Goal: Use online tool/utility: Utilize a website feature to perform a specific function

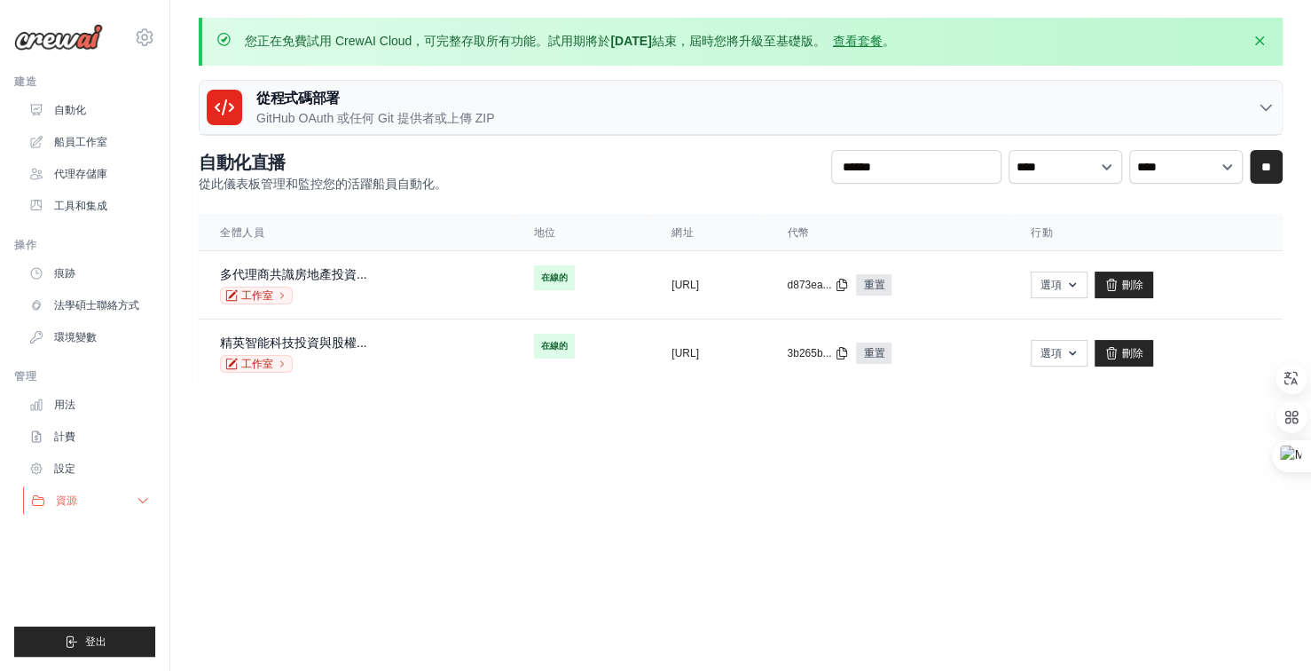
click at [147, 504] on icon at bounding box center [143, 500] width 14 height 14
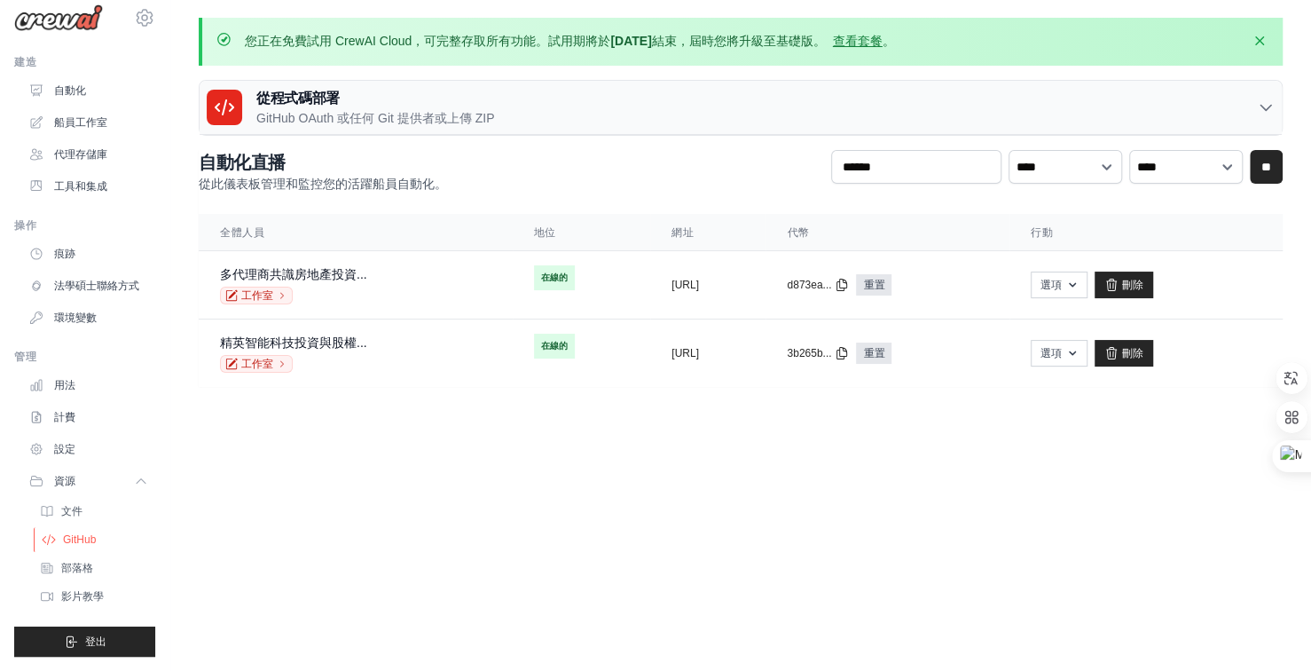
click at [90, 539] on font "GitHub" at bounding box center [79, 539] width 33 height 12
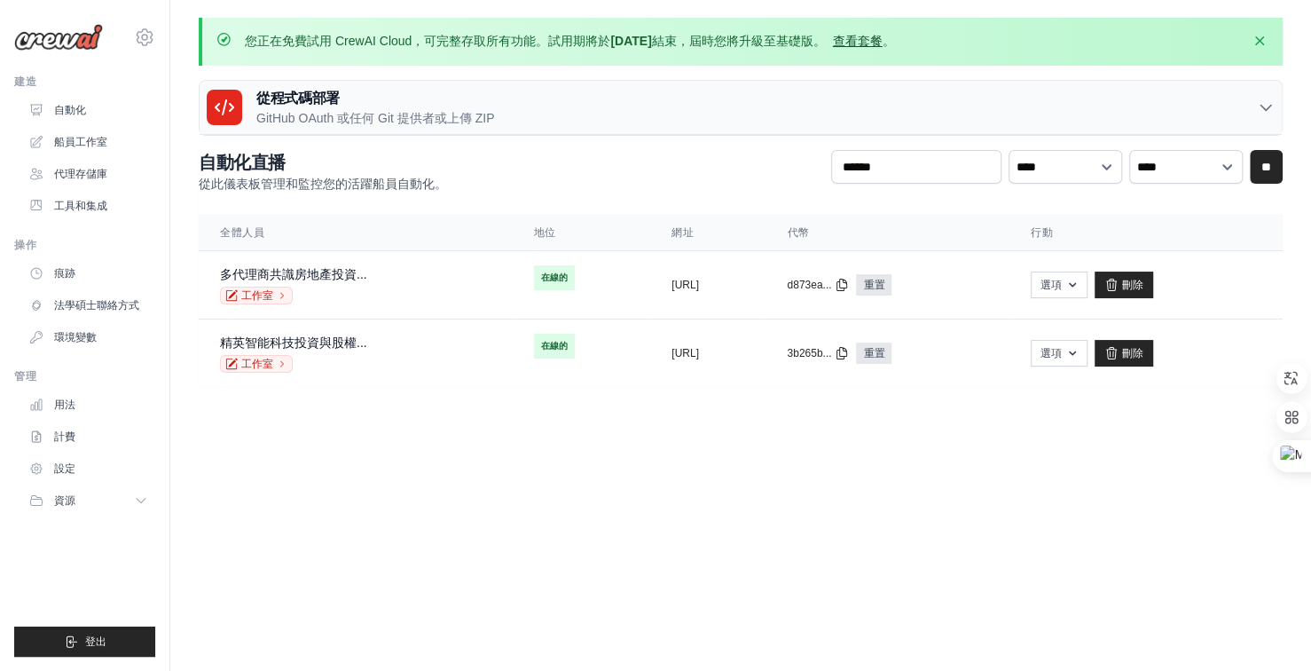
click at [858, 41] on font "查看套餐" at bounding box center [858, 41] width 50 height 14
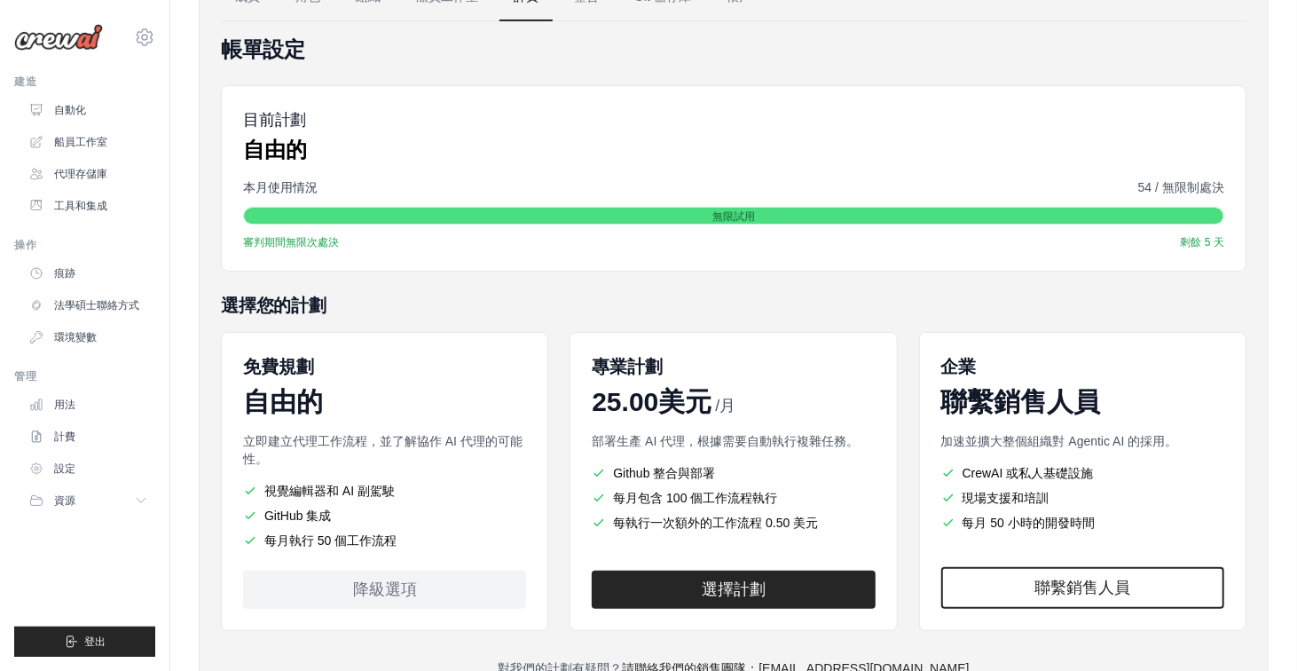
scroll to position [254, 0]
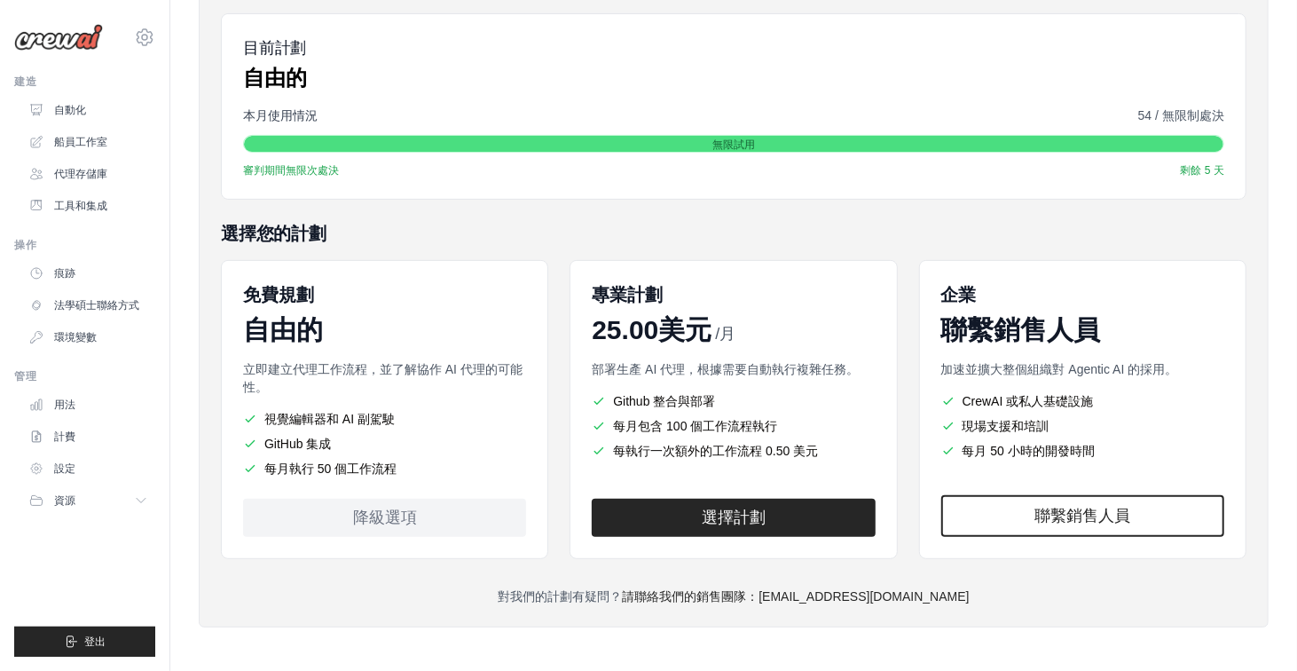
click at [387, 342] on div "自由的" at bounding box center [384, 330] width 283 height 32
click at [85, 106] on font "自動化" at bounding box center [72, 110] width 32 height 12
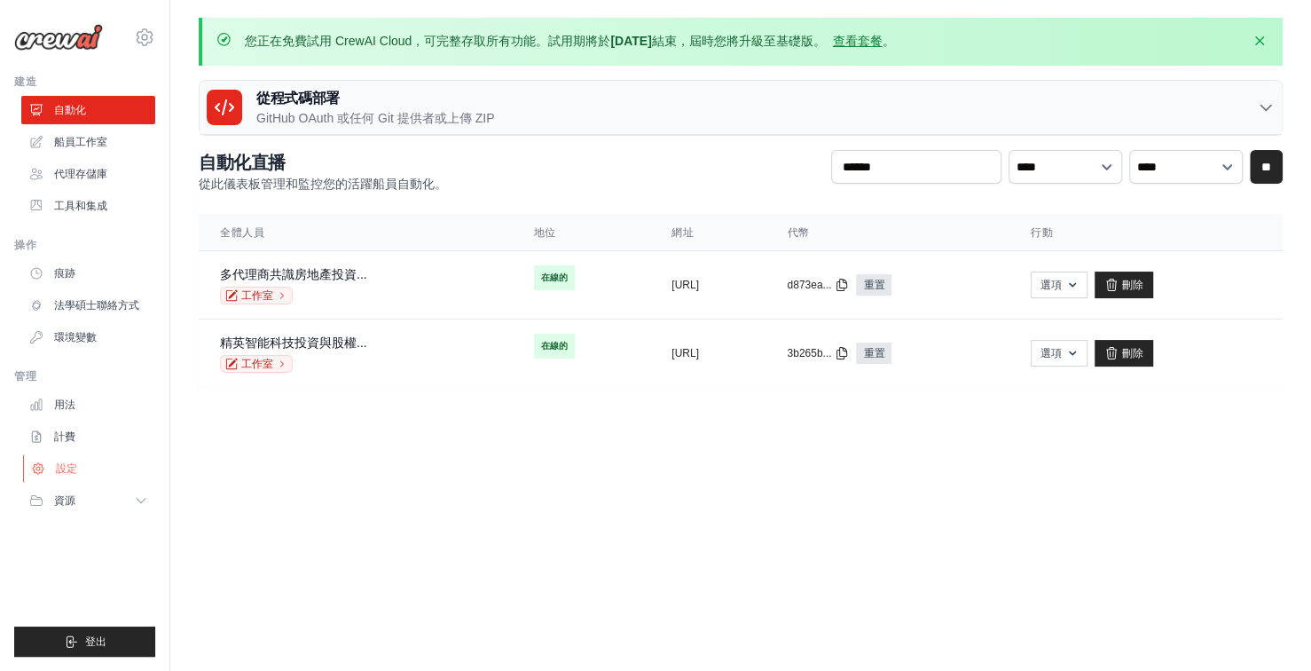
click at [75, 467] on font "設定" at bounding box center [66, 468] width 21 height 12
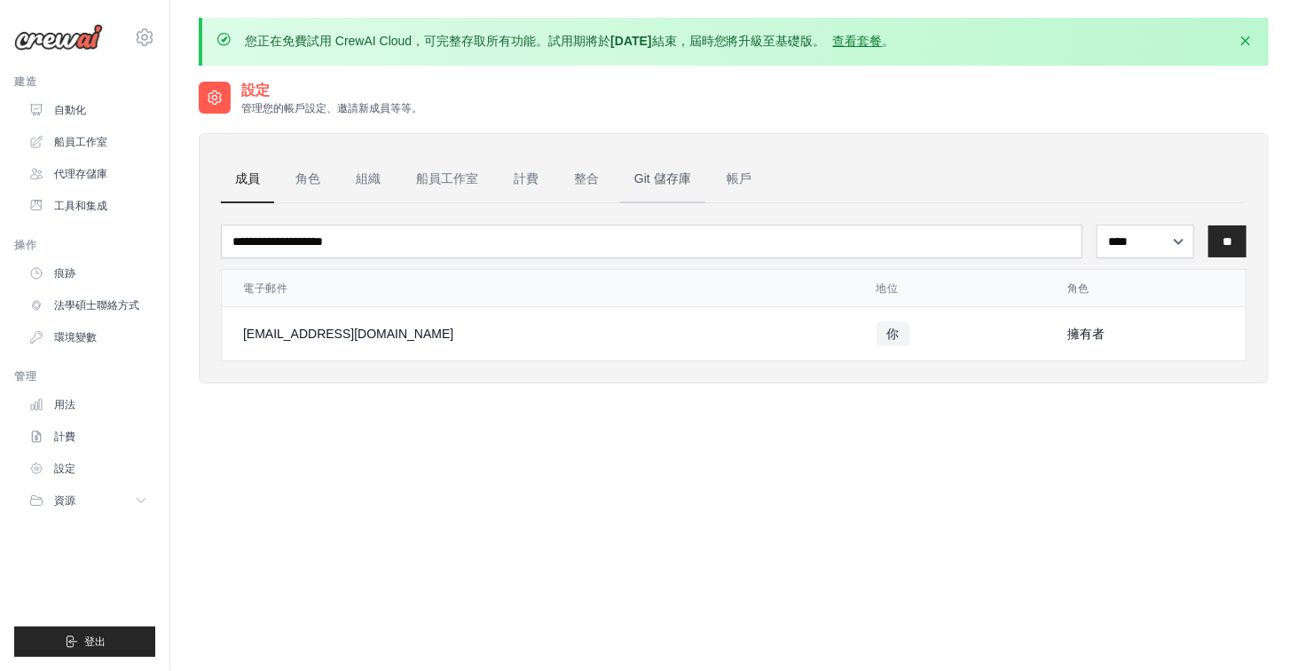
click at [681, 176] on font "Git 儲存庫" at bounding box center [662, 178] width 57 height 14
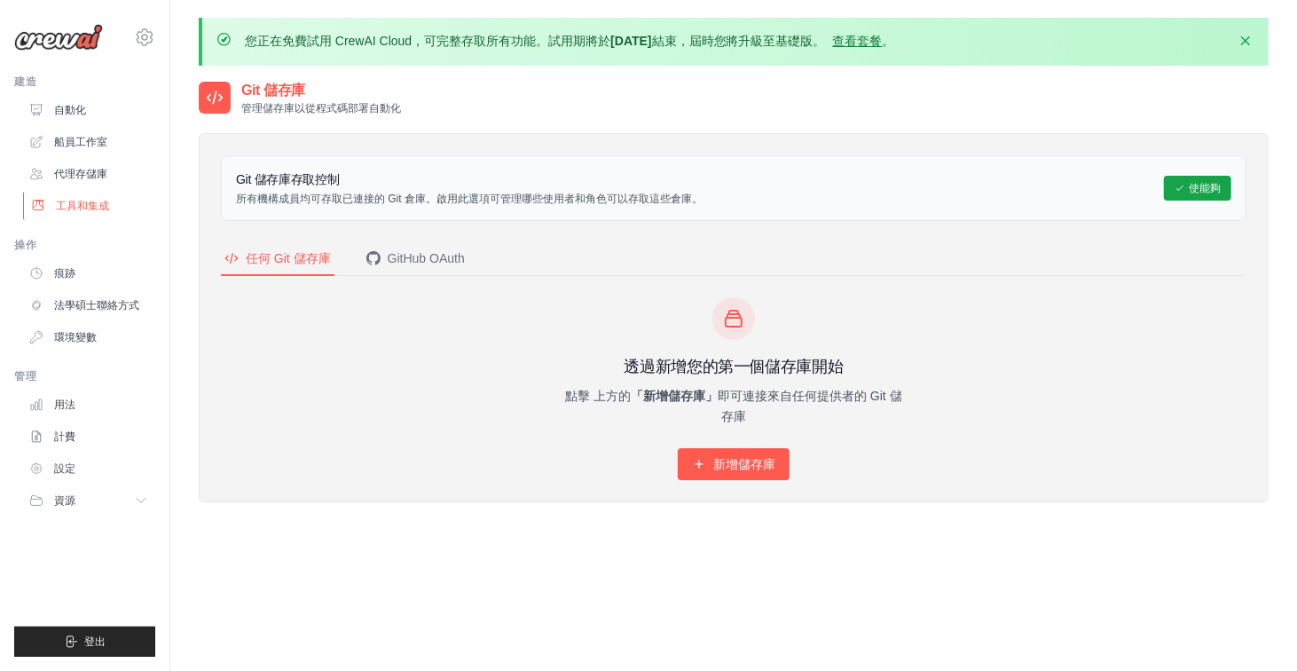
click at [103, 200] on font "工具和集成" at bounding box center [82, 206] width 53 height 12
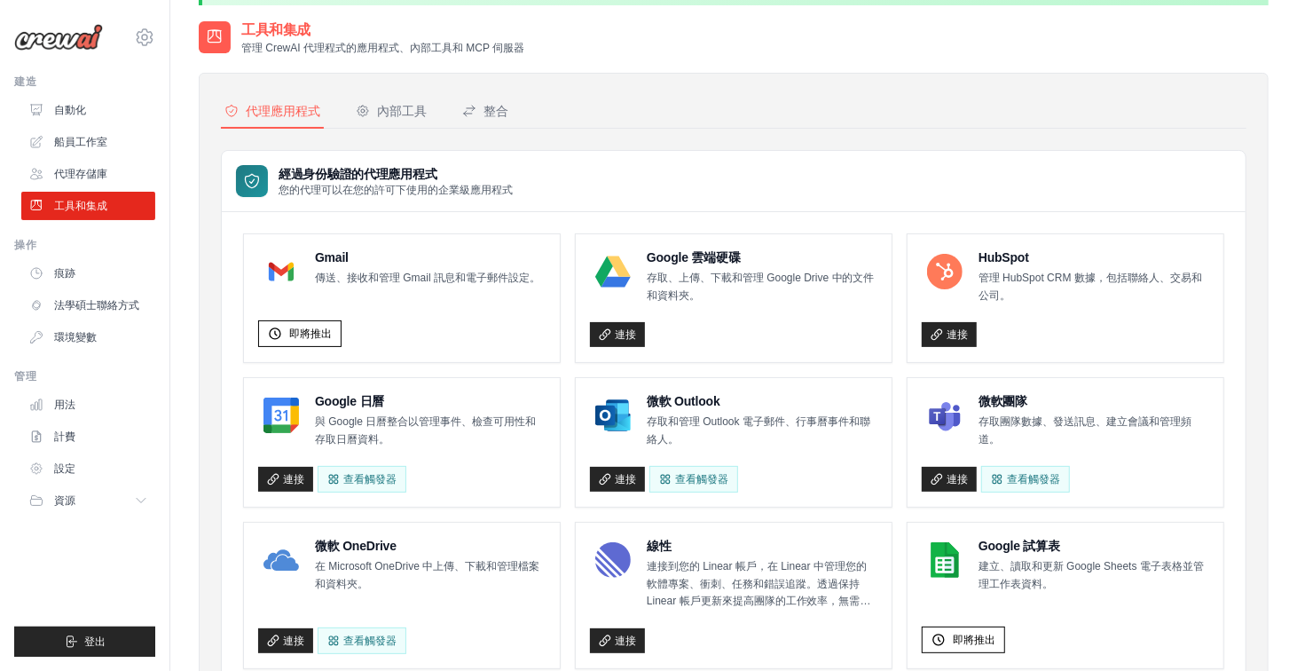
scroll to position [89, 0]
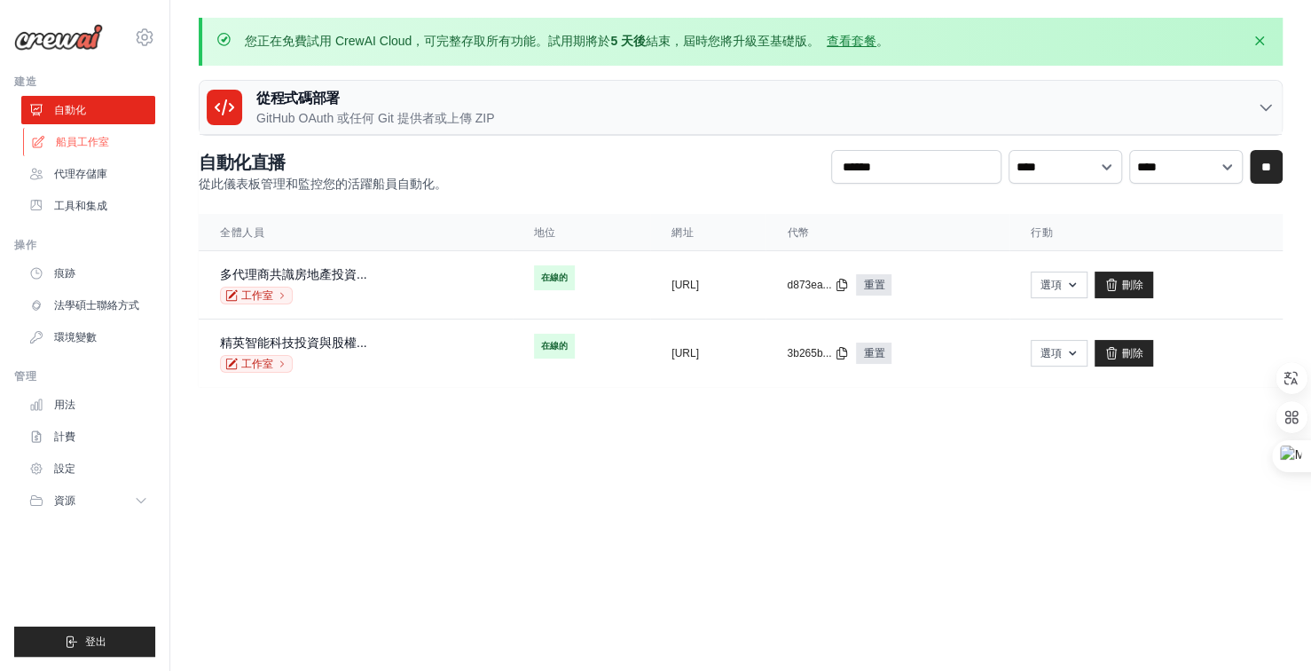
click at [105, 137] on font "船員工作室" at bounding box center [82, 142] width 53 height 12
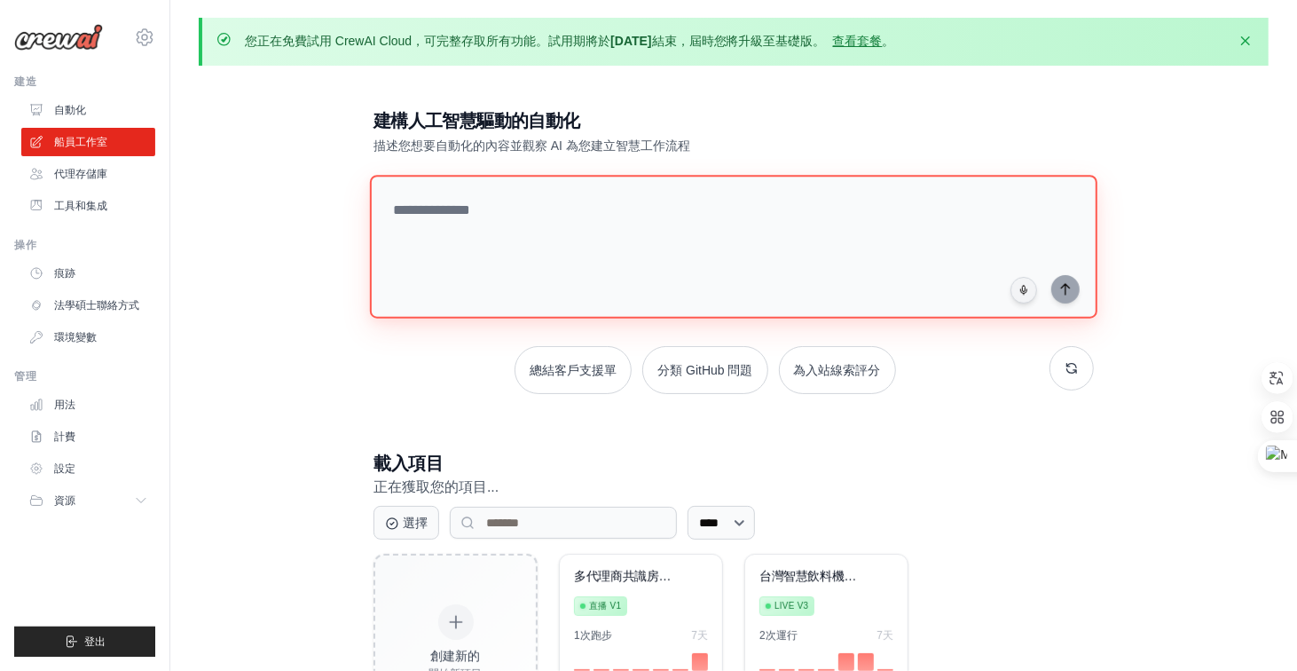
click at [566, 220] on textarea at bounding box center [733, 247] width 727 height 144
type textarea "**********"
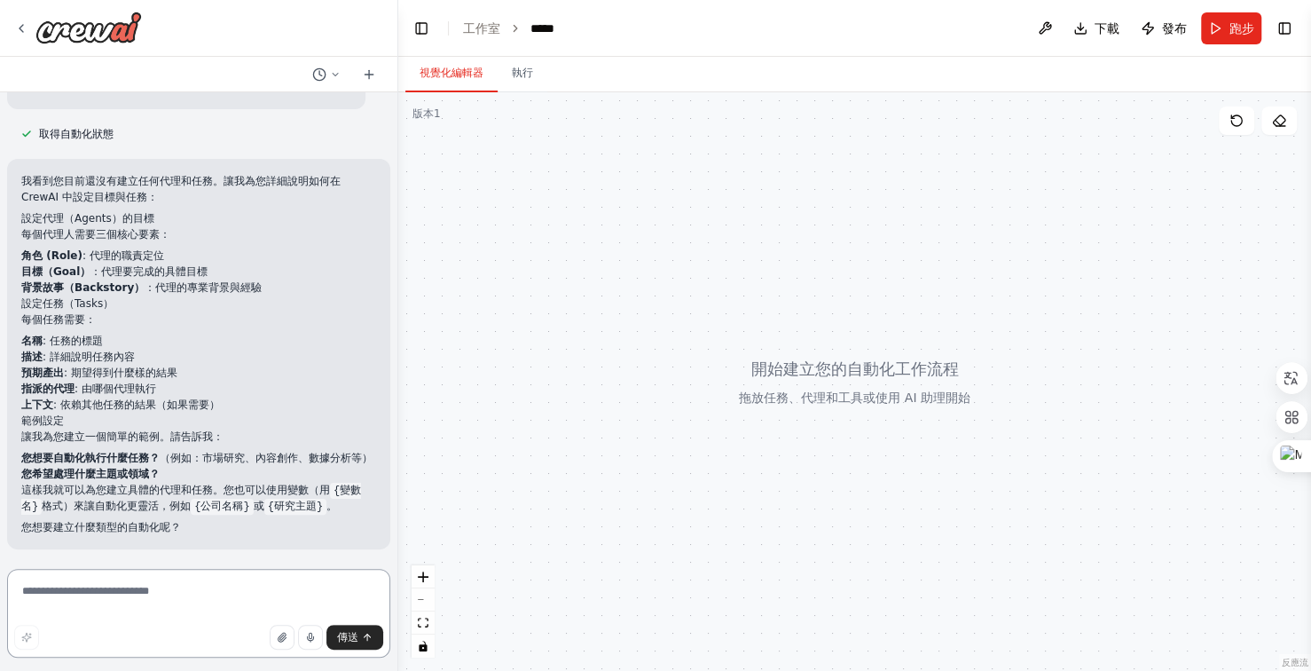
scroll to position [142, 0]
type textarea "**********"
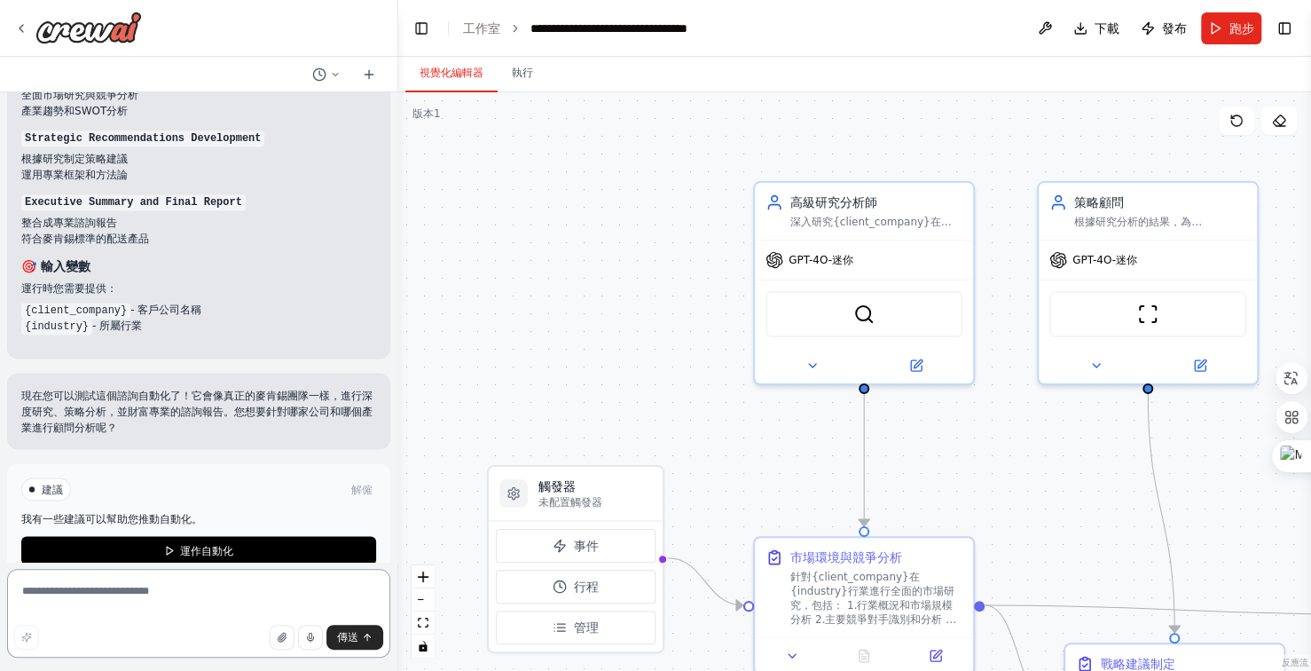
scroll to position [1898, 0]
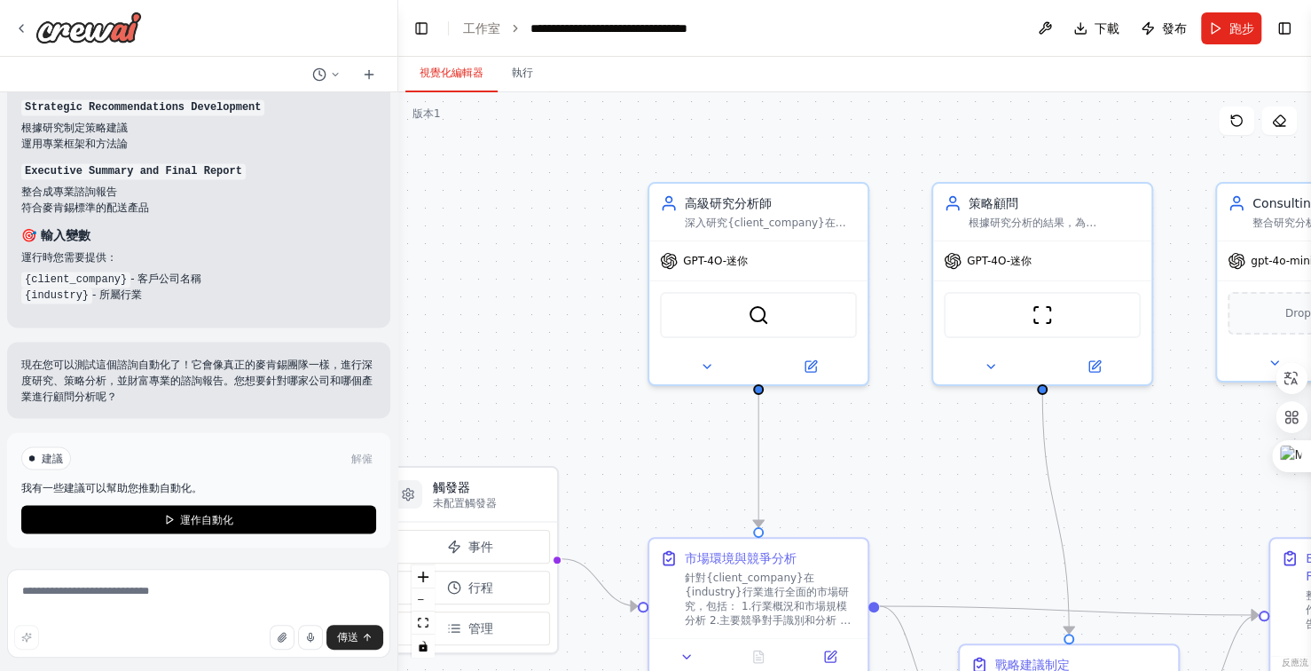
drag, startPoint x: 553, startPoint y: 220, endPoint x: 498, endPoint y: 209, distance: 56.0
click at [499, 210] on div ".deletable-edge-delete-btn { width: 20px; height: 20px; border: 0px solid #ffff…" at bounding box center [854, 381] width 913 height 578
click at [498, 209] on div ".deletable-edge-delete-btn { width: 20px; height: 20px; border: 0px solid #ffff…" at bounding box center [854, 381] width 913 height 578
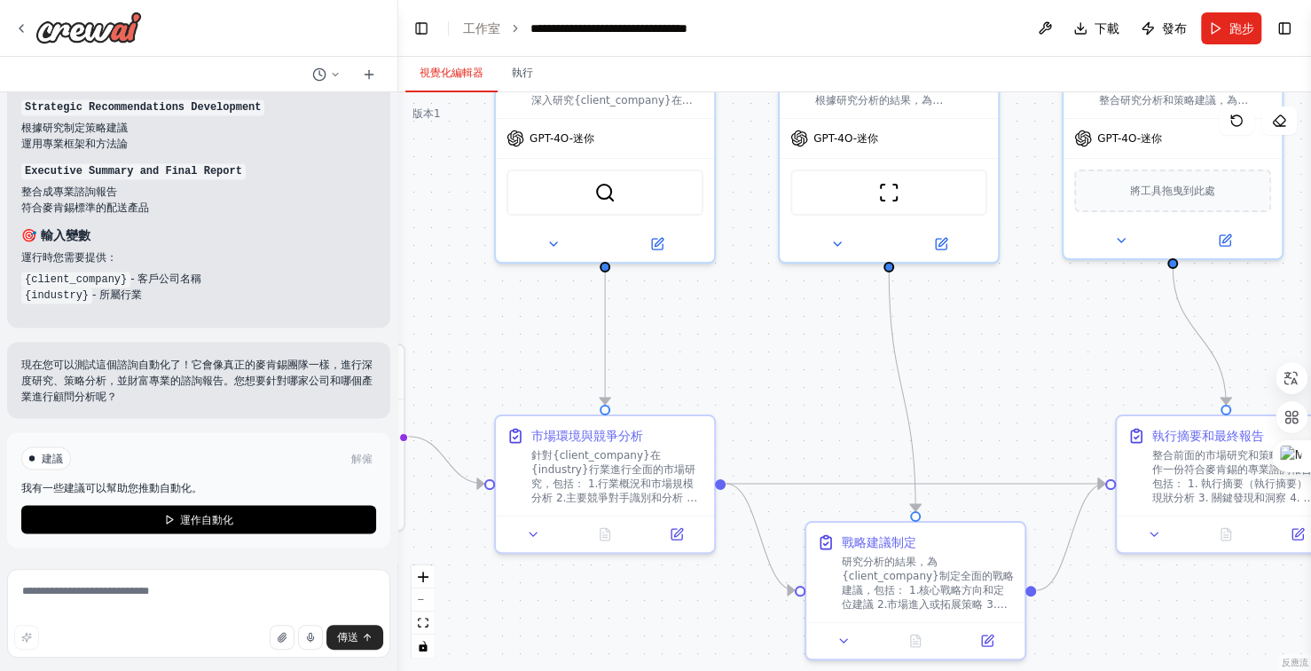
drag, startPoint x: 922, startPoint y: 475, endPoint x: 791, endPoint y: 332, distance: 194.0
click at [792, 334] on div ".deletable-edge-delete-btn { width: 20px; height: 20px; border: 0px solid #ffff…" at bounding box center [854, 381] width 913 height 578
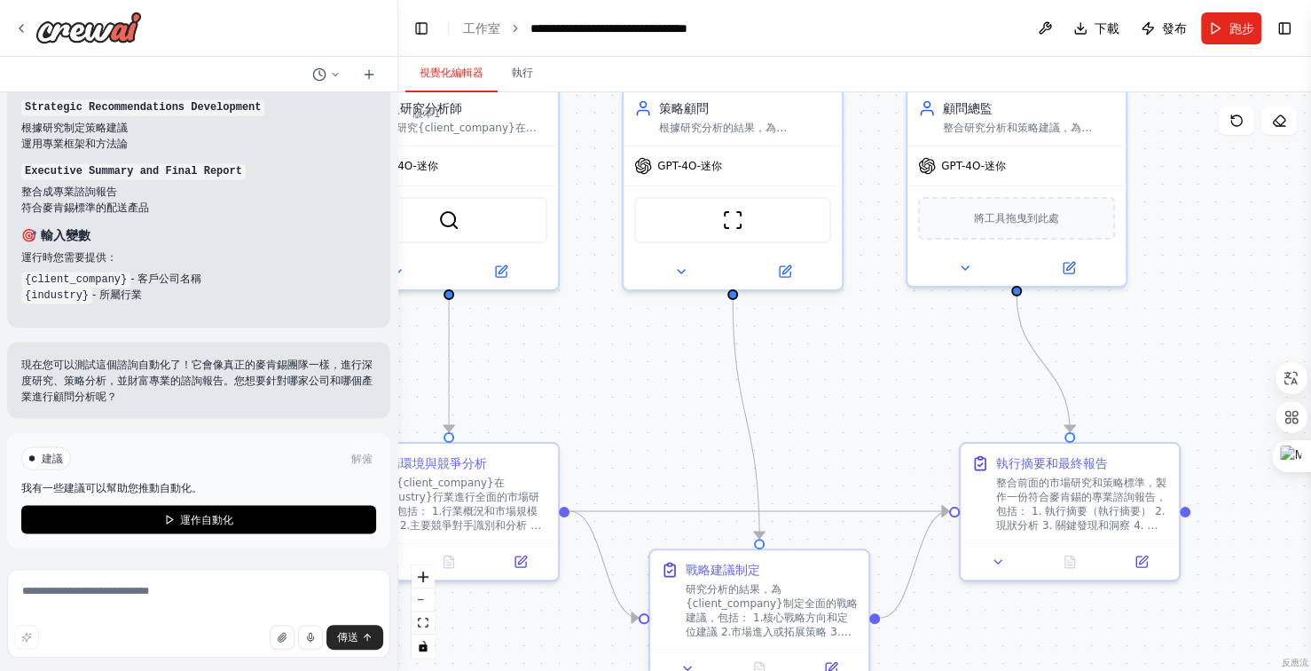
drag, startPoint x: 969, startPoint y: 392, endPoint x: 899, endPoint y: 419, distance: 75.8
click at [899, 419] on div ".deletable-edge-delete-btn { width: 20px; height: 20px; border: 0px solid #ffff…" at bounding box center [854, 381] width 913 height 578
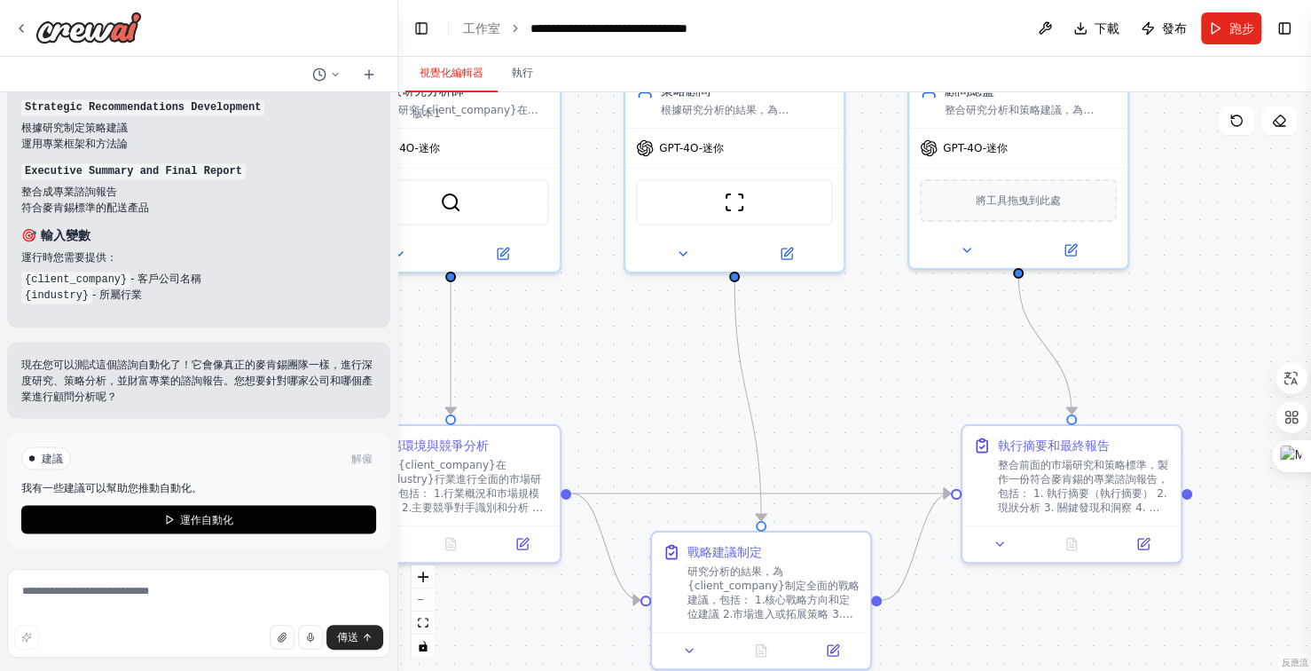
drag, startPoint x: 853, startPoint y: 373, endPoint x: 907, endPoint y: 269, distance: 117.0
click at [891, 297] on div ".deletable-edge-delete-btn { width: 20px; height: 20px; border: 0px solid #ffff…" at bounding box center [854, 381] width 913 height 578
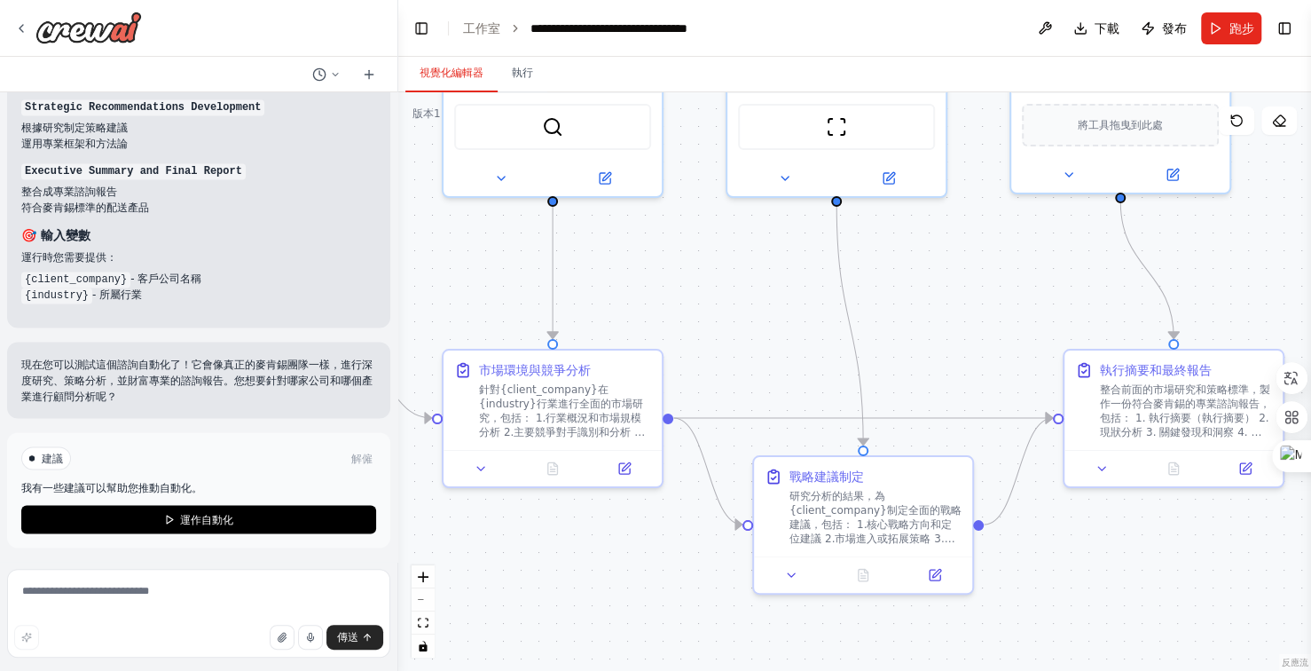
drag, startPoint x: 884, startPoint y: 279, endPoint x: 972, endPoint y: 278, distance: 87.8
click at [965, 279] on div ".deletable-edge-delete-btn { width: 20px; height: 20px; border: 0px solid #ffff…" at bounding box center [854, 381] width 913 height 578
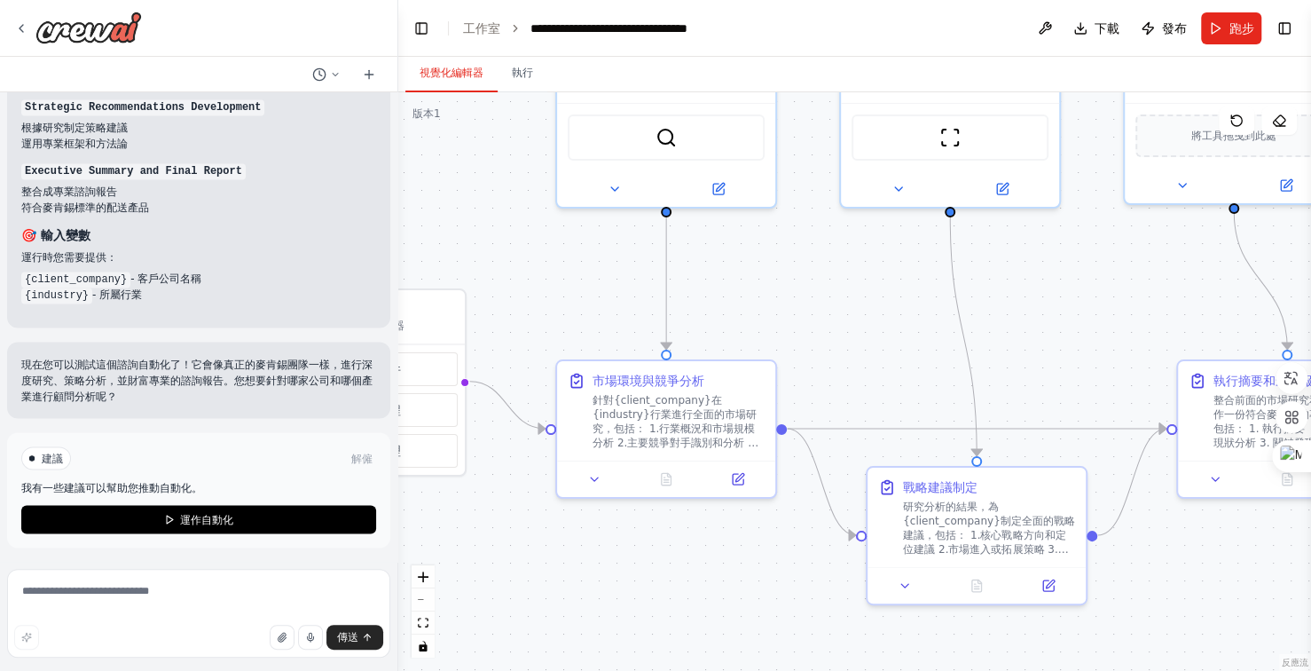
drag, startPoint x: 844, startPoint y: 318, endPoint x: 863, endPoint y: 318, distance: 18.6
click at [859, 318] on div ".deletable-edge-delete-btn { width: 20px; height: 20px; border: 0px solid #ffff…" at bounding box center [854, 381] width 913 height 578
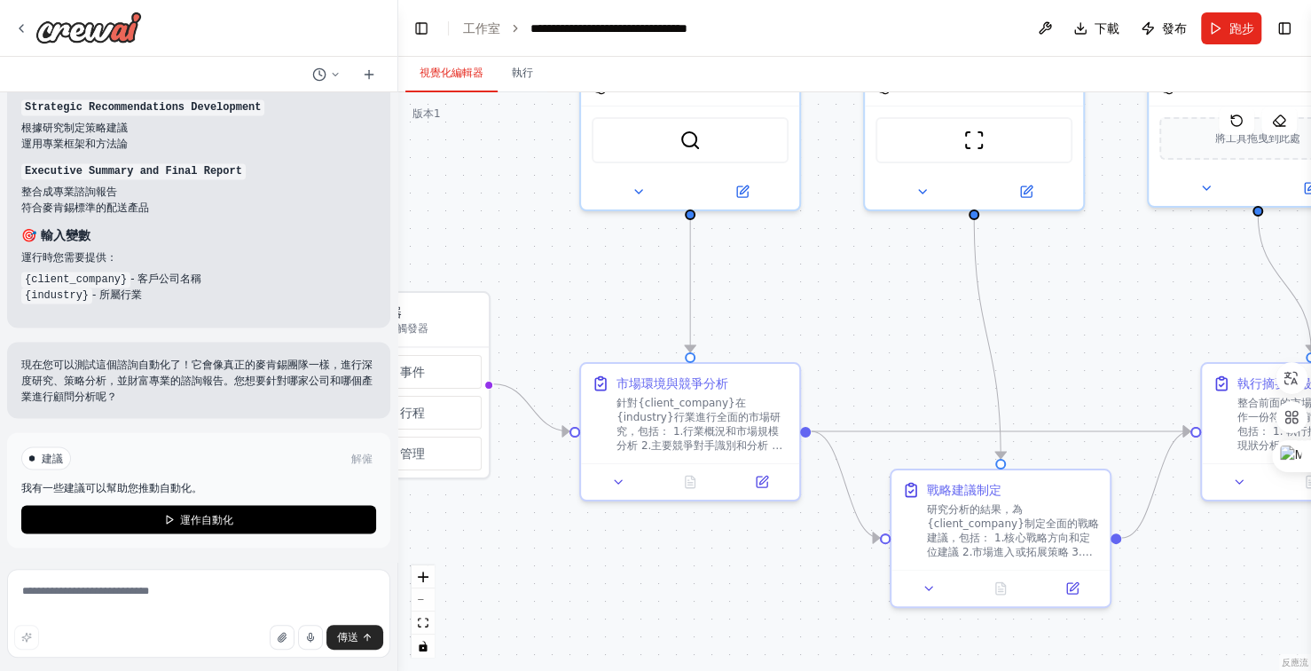
drag, startPoint x: 869, startPoint y: 310, endPoint x: 940, endPoint y: 310, distance: 71.0
click at [931, 312] on div ".deletable-edge-delete-btn { width: 20px; height: 20px; border: 0px solid #ffff…" at bounding box center [854, 381] width 913 height 578
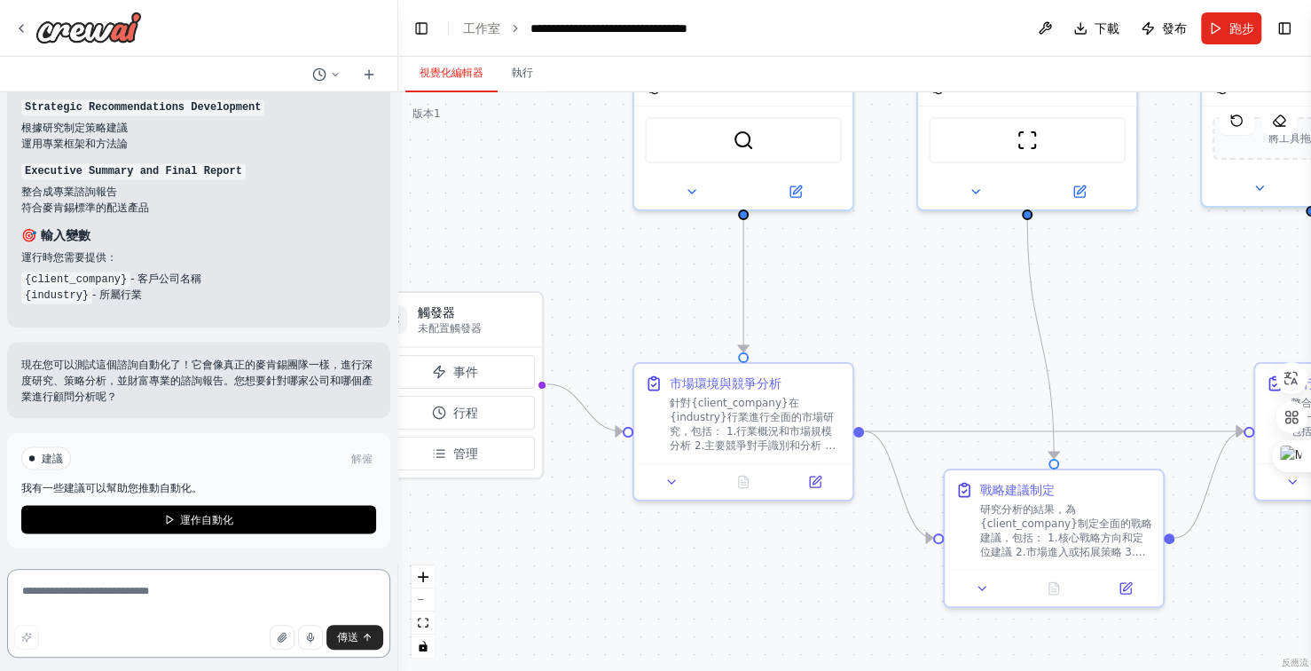
click at [200, 599] on textarea at bounding box center [198, 613] width 383 height 89
click at [180, 593] on textarea "**********" at bounding box center [198, 613] width 383 height 89
click at [253, 599] on textarea "**********" at bounding box center [198, 613] width 383 height 89
type textarea "**********"
click at [345, 638] on font "傳送" at bounding box center [347, 637] width 21 height 12
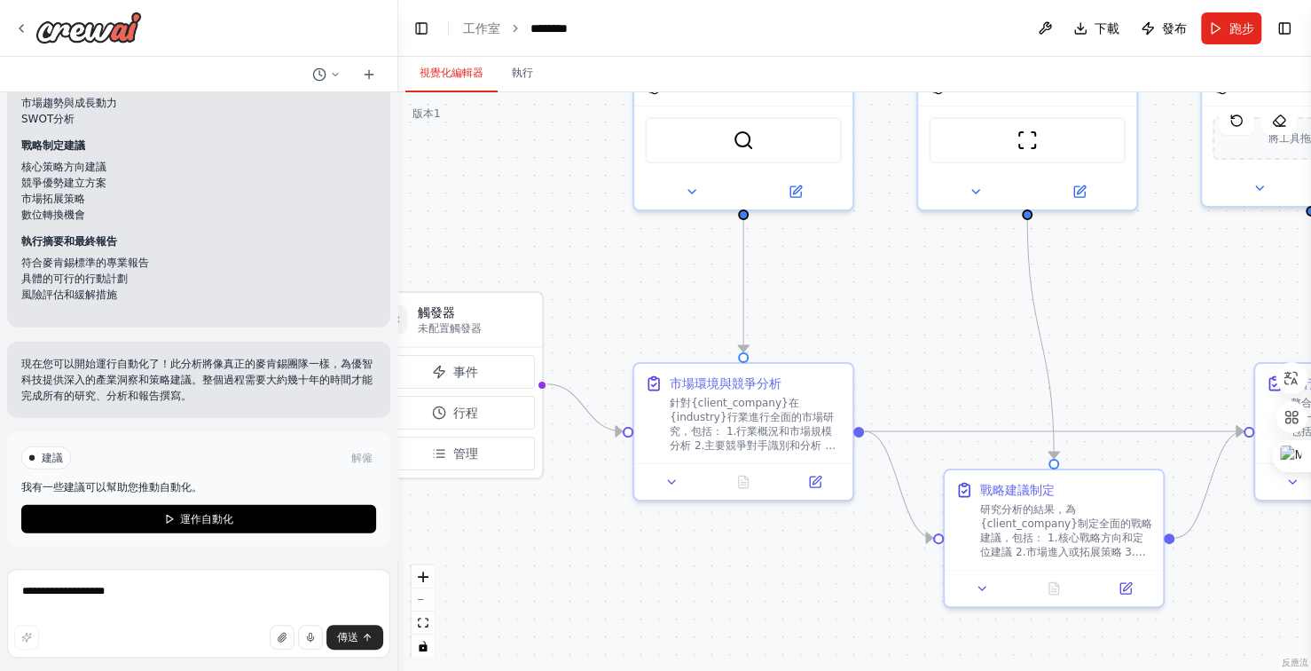
scroll to position [2672, 0]
click at [533, 233] on div ".deletable-edge-delete-btn { width: 20px; height: 20px; border: 0px solid #ffff…" at bounding box center [854, 381] width 913 height 578
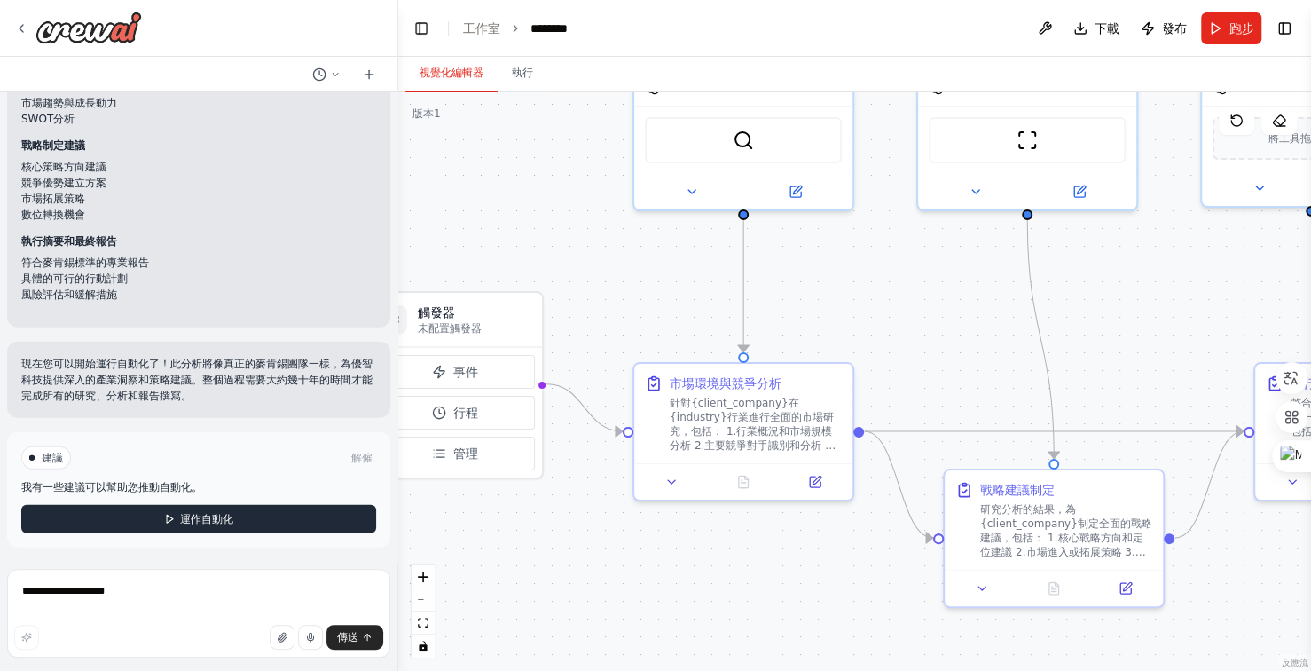
click at [255, 522] on button "運作自動化" at bounding box center [198, 519] width 355 height 28
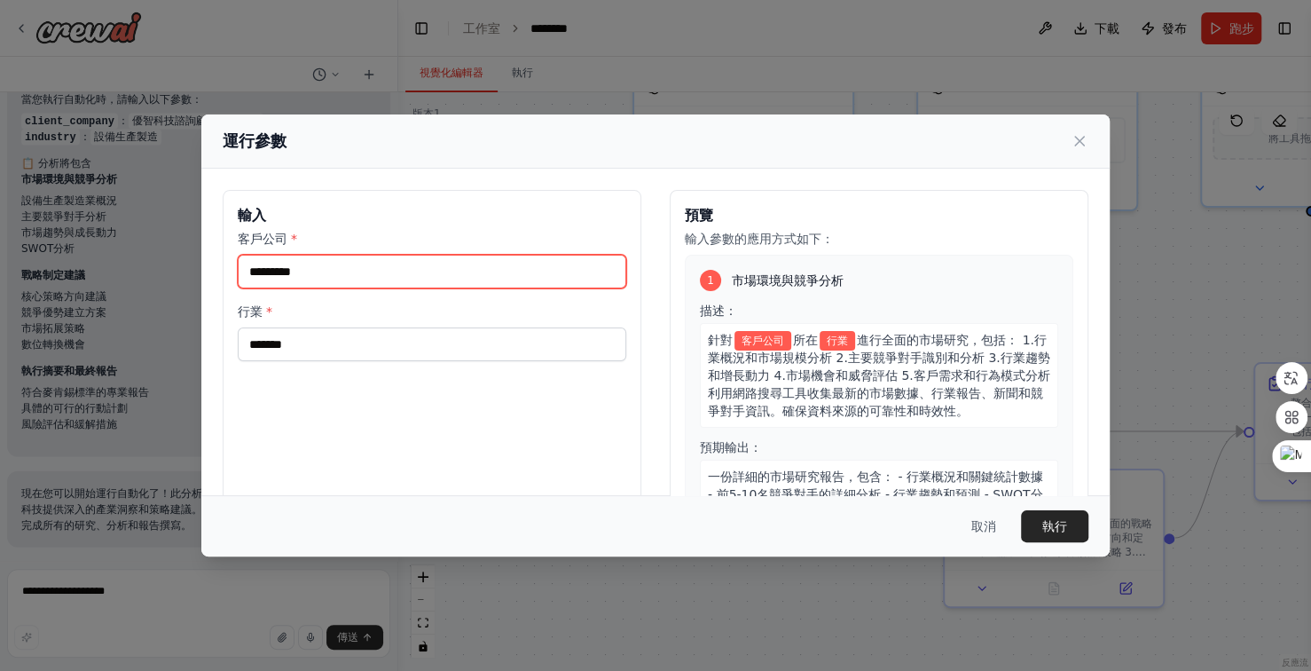
click at [364, 263] on input "客戶公司 *" at bounding box center [432, 272] width 388 height 34
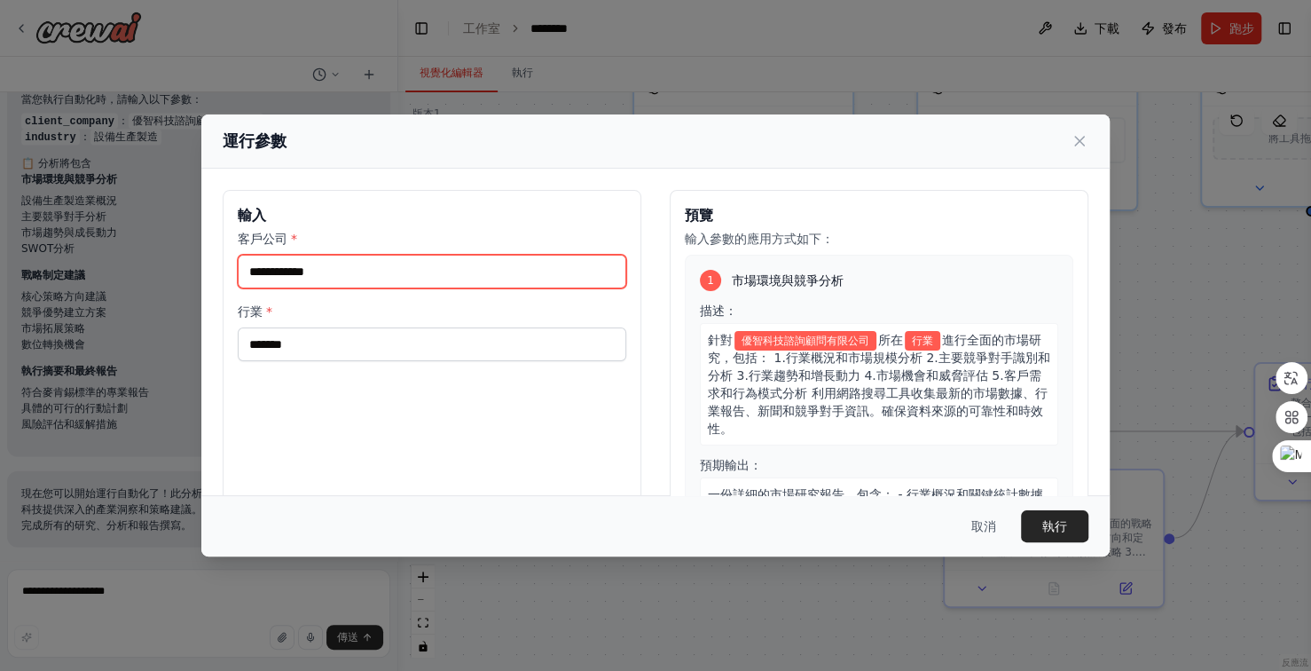
type input "**********"
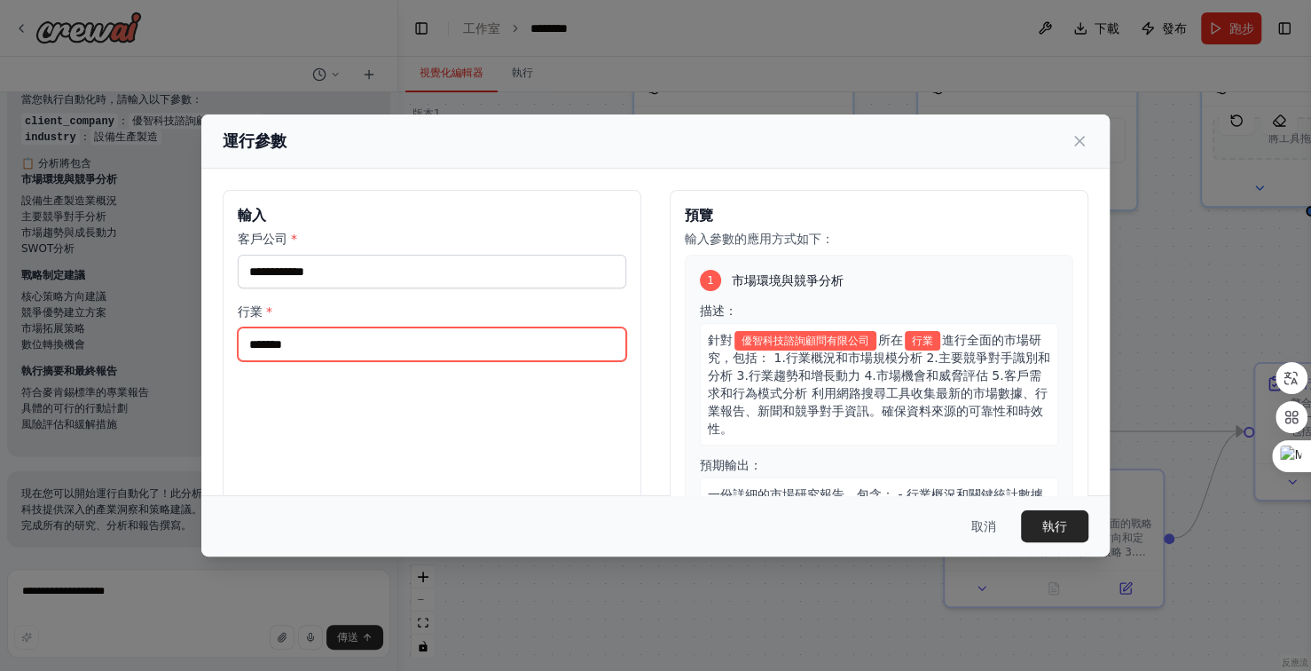
click at [387, 334] on input "行業 *" at bounding box center [432, 344] width 388 height 34
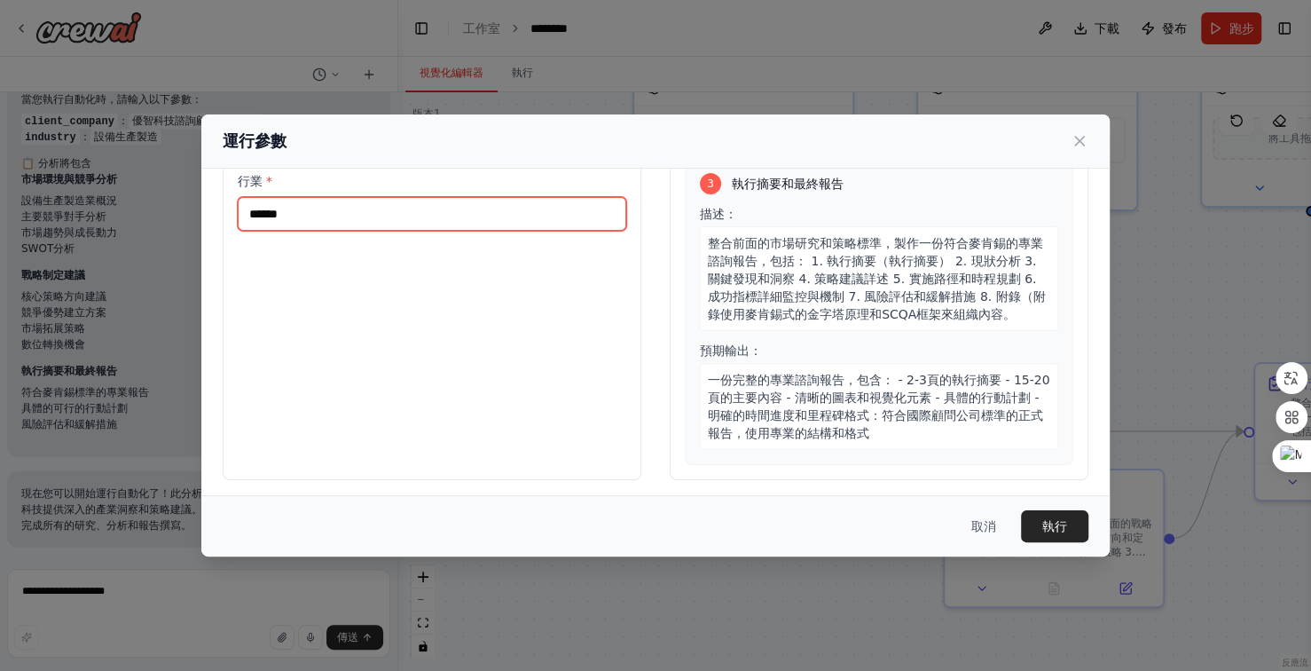
scroll to position [134, 0]
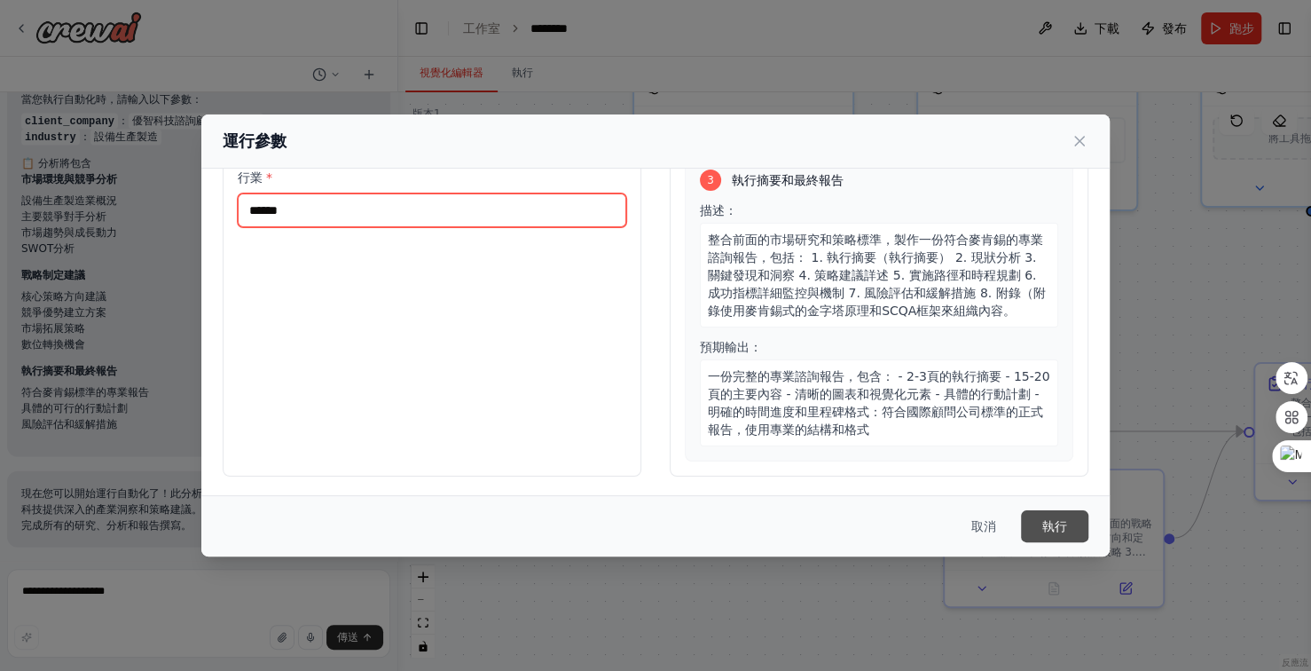
type input "******"
click at [1058, 526] on font "執行" at bounding box center [1054, 526] width 25 height 14
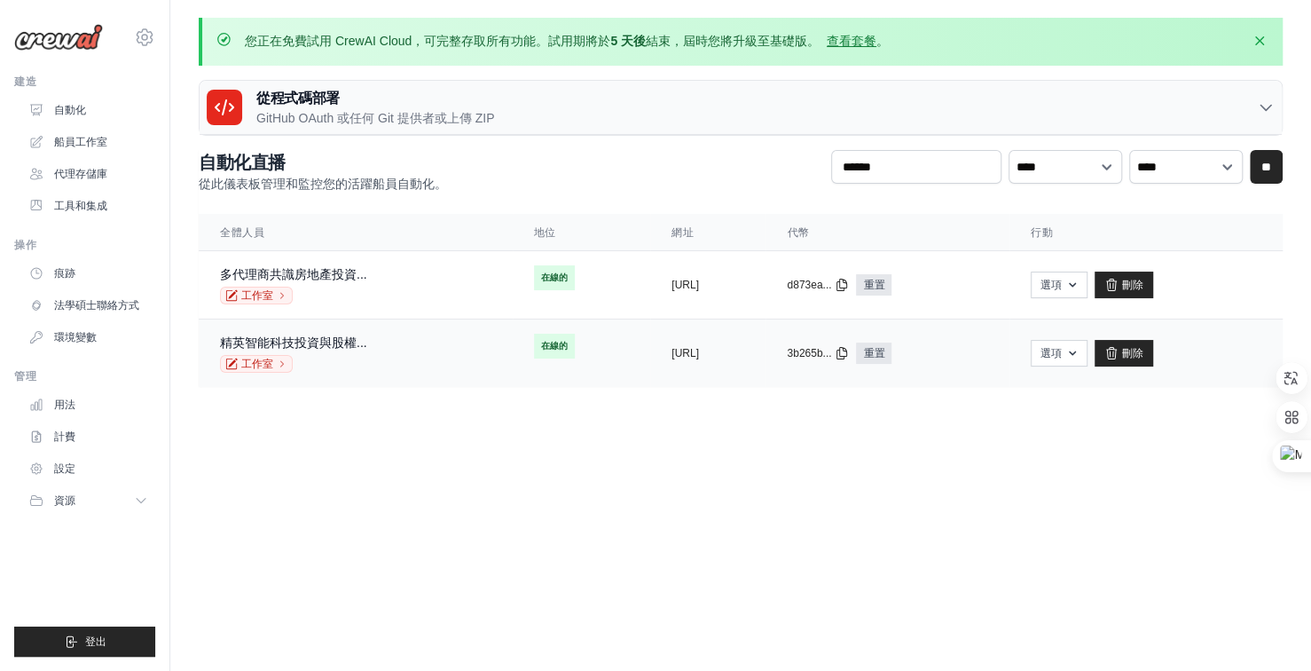
click at [368, 341] on div "精英智能科技投資與股權... 工作室" at bounding box center [355, 353] width 271 height 39
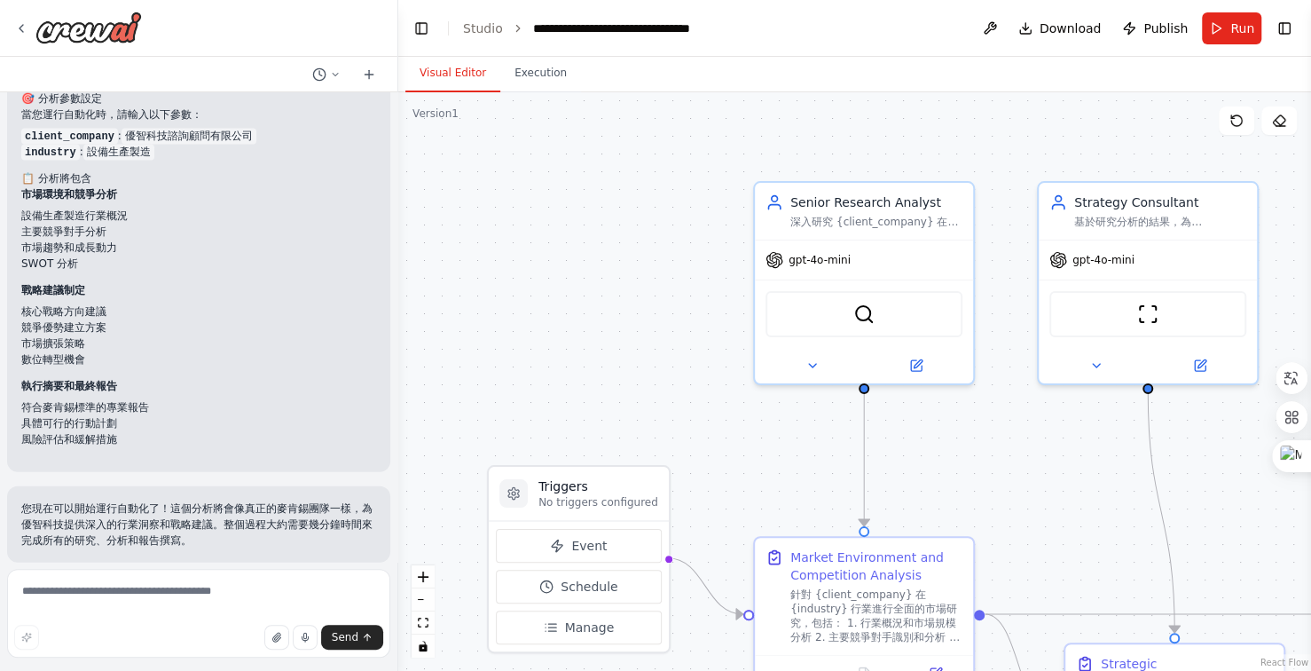
scroll to position [2557, 0]
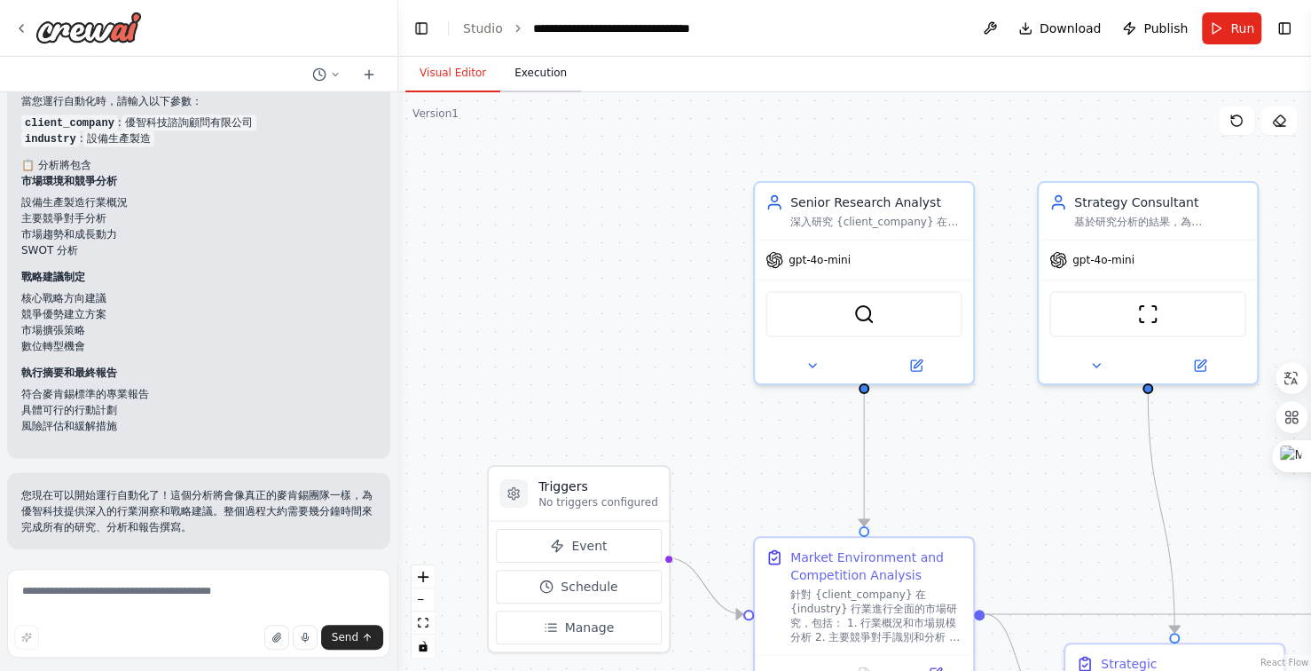
click at [553, 69] on button "Execution" at bounding box center [540, 73] width 81 height 37
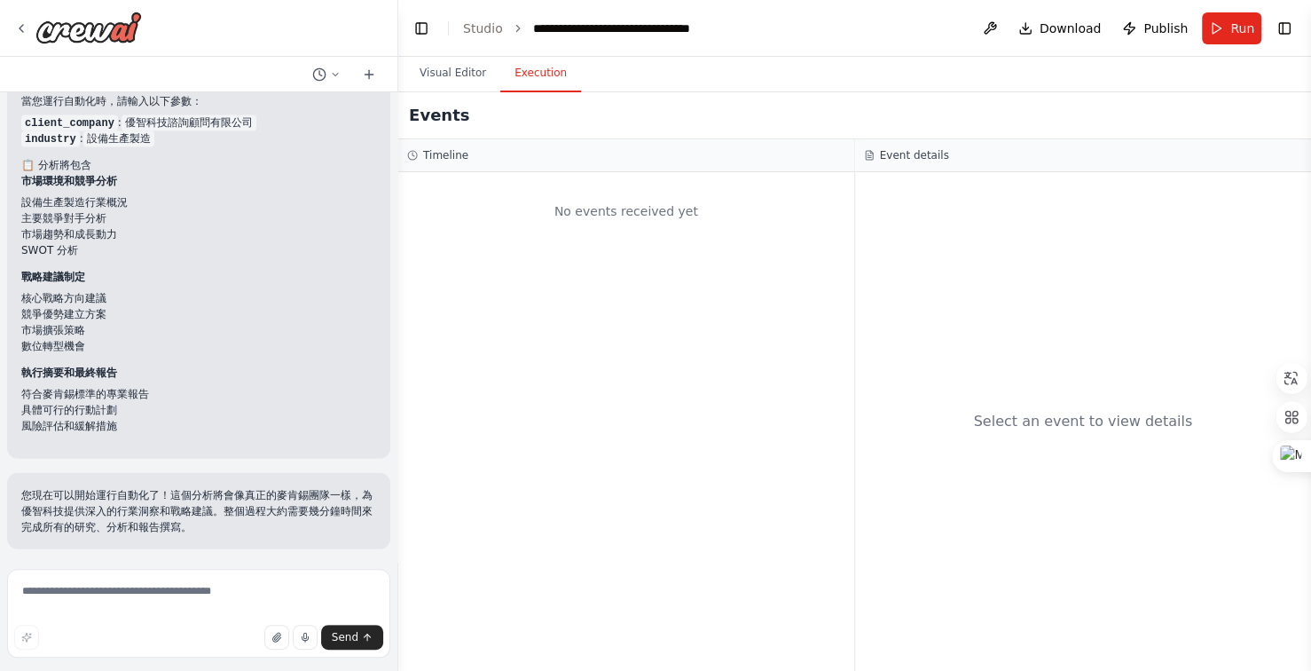
click at [553, 69] on button "Execution" at bounding box center [540, 73] width 81 height 37
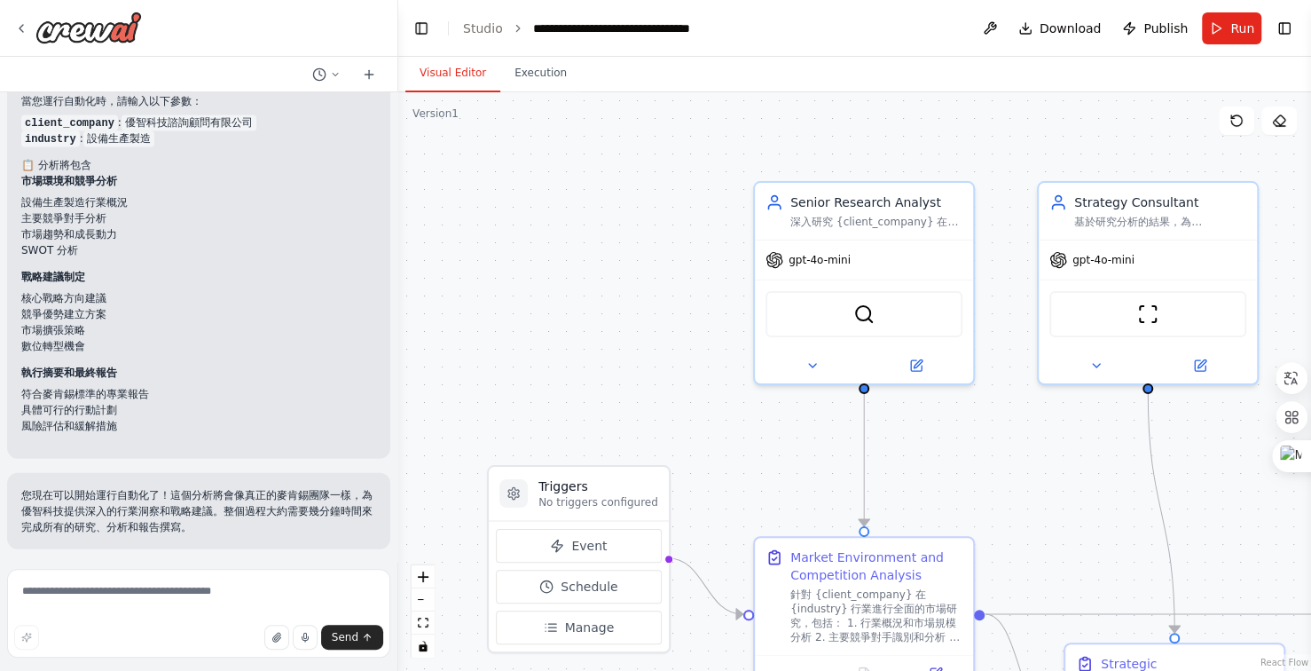
click at [440, 69] on button "Visual Editor" at bounding box center [452, 73] width 95 height 37
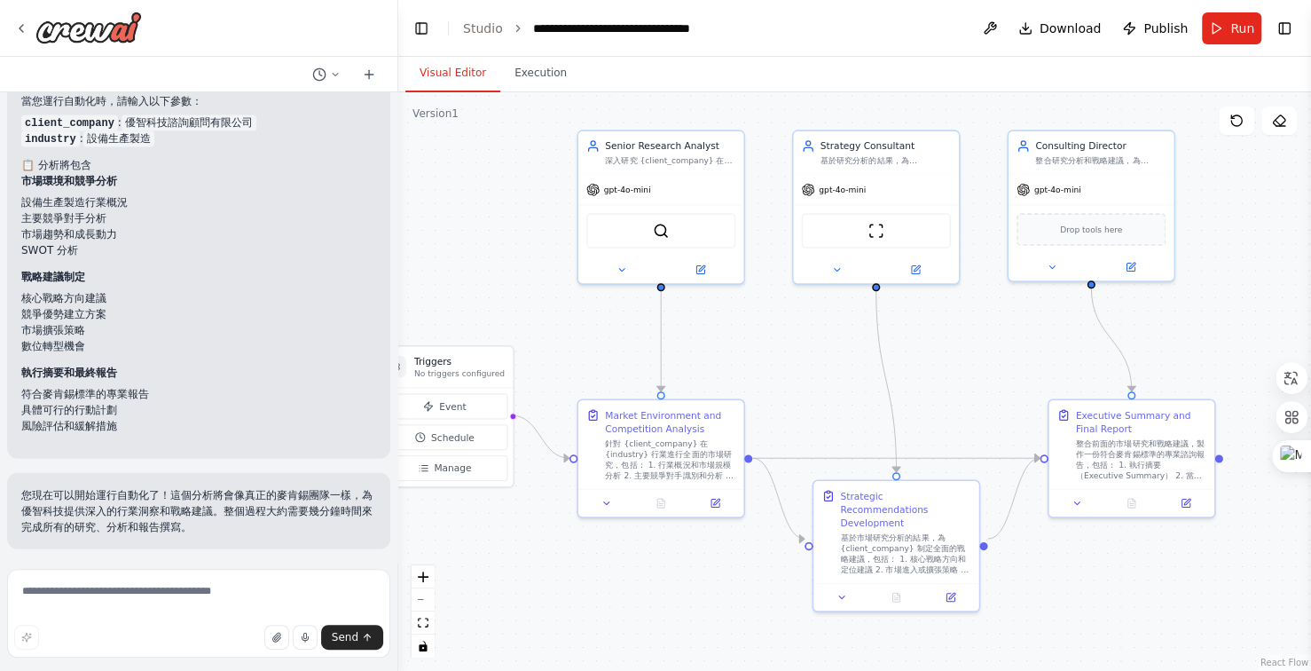
drag, startPoint x: 506, startPoint y: 266, endPoint x: 547, endPoint y: 288, distance: 46.4
click at [547, 288] on div ".deletable-edge-delete-btn { width: 20px; height: 20px; border: 0px solid #ffff…" at bounding box center [854, 381] width 913 height 578
click at [1238, 22] on span "Run" at bounding box center [1242, 29] width 24 height 18
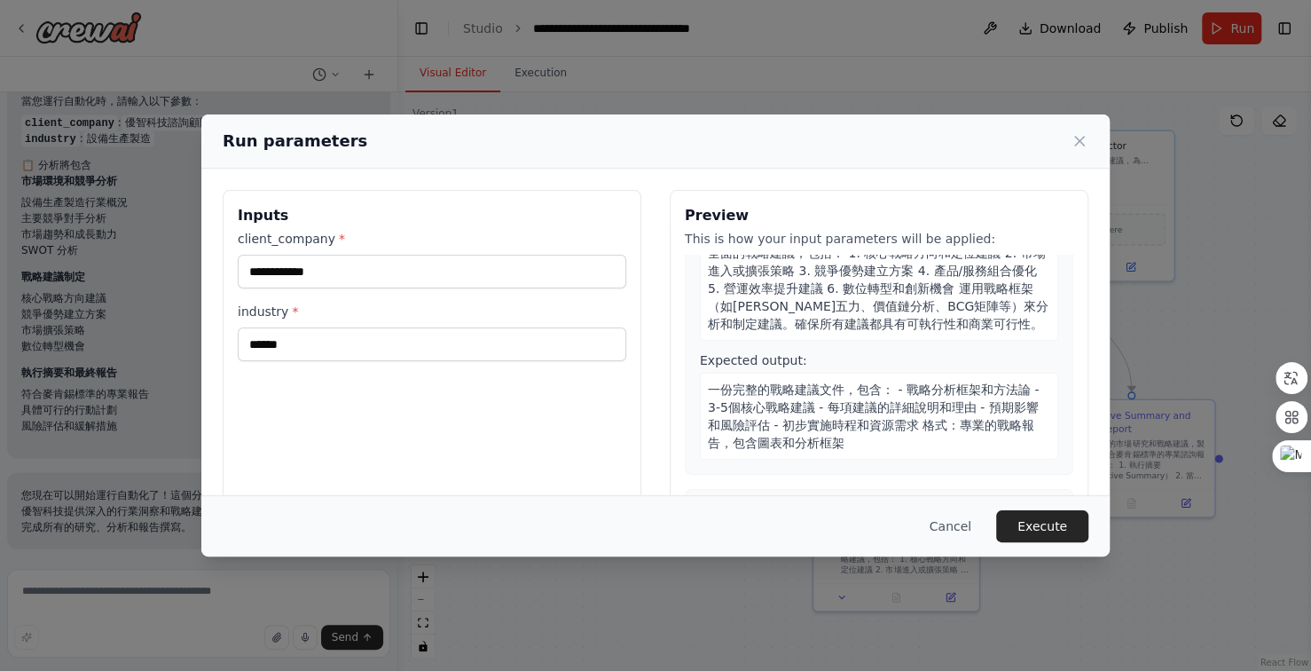
scroll to position [675, 0]
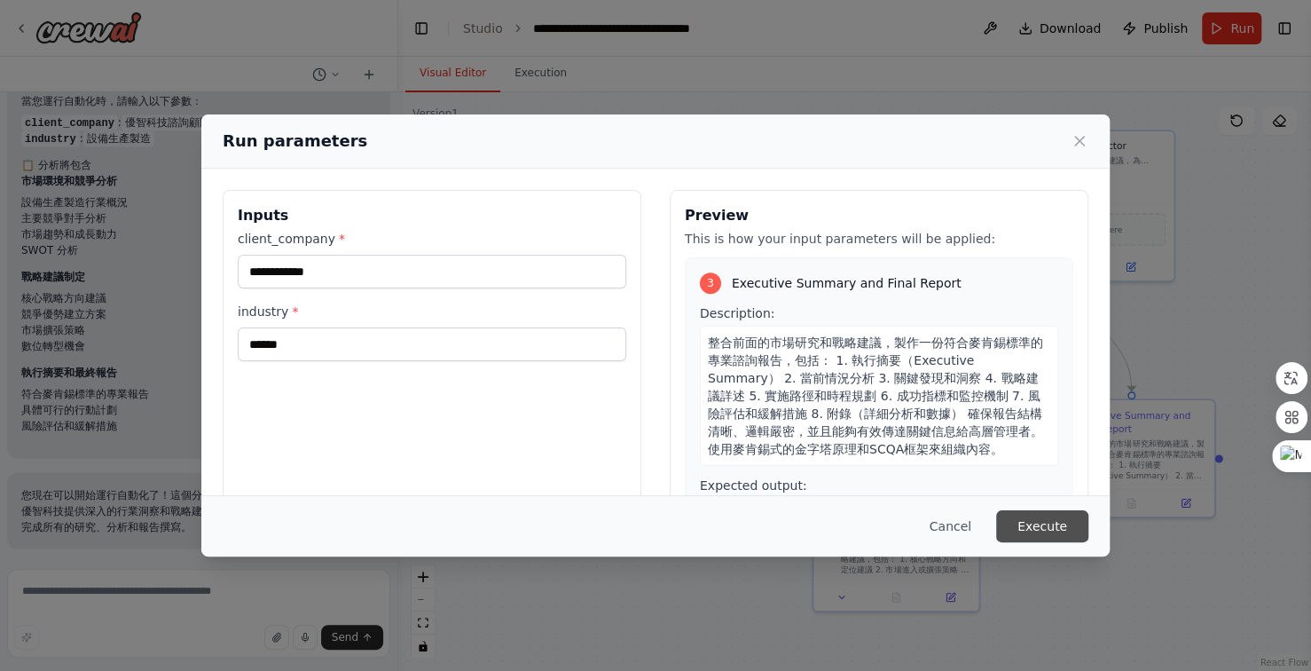
click at [1046, 522] on button "Execute" at bounding box center [1042, 526] width 92 height 32
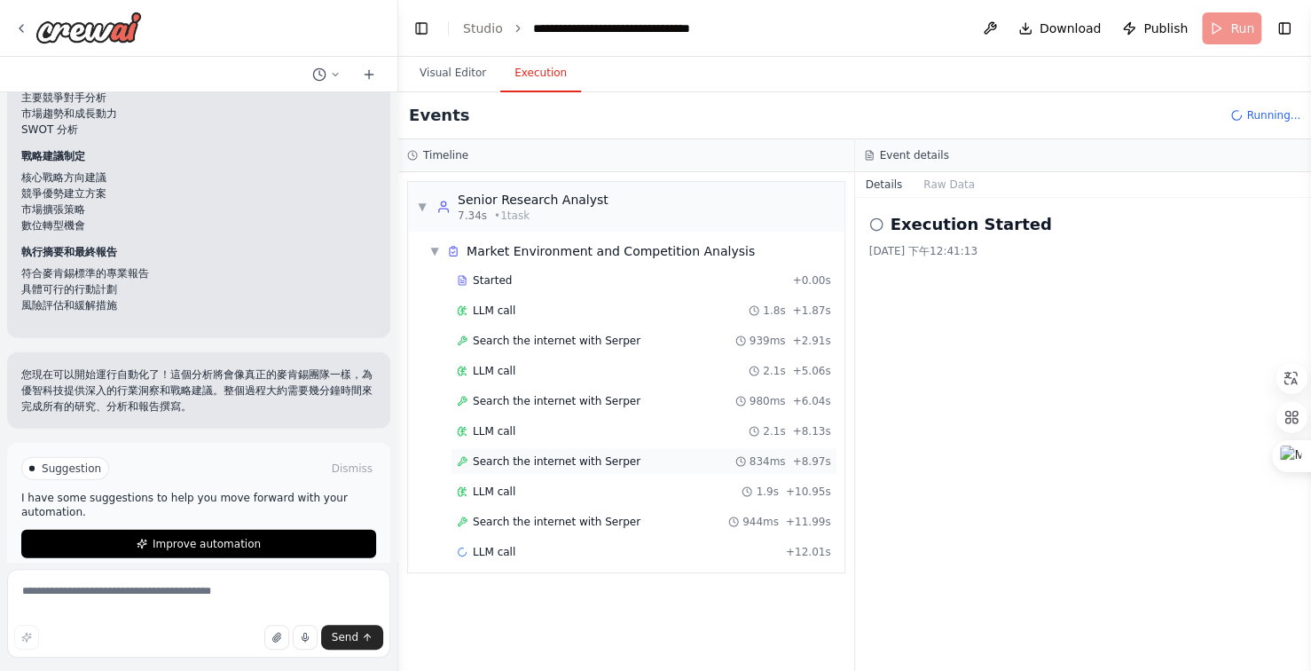
scroll to position [2699, 0]
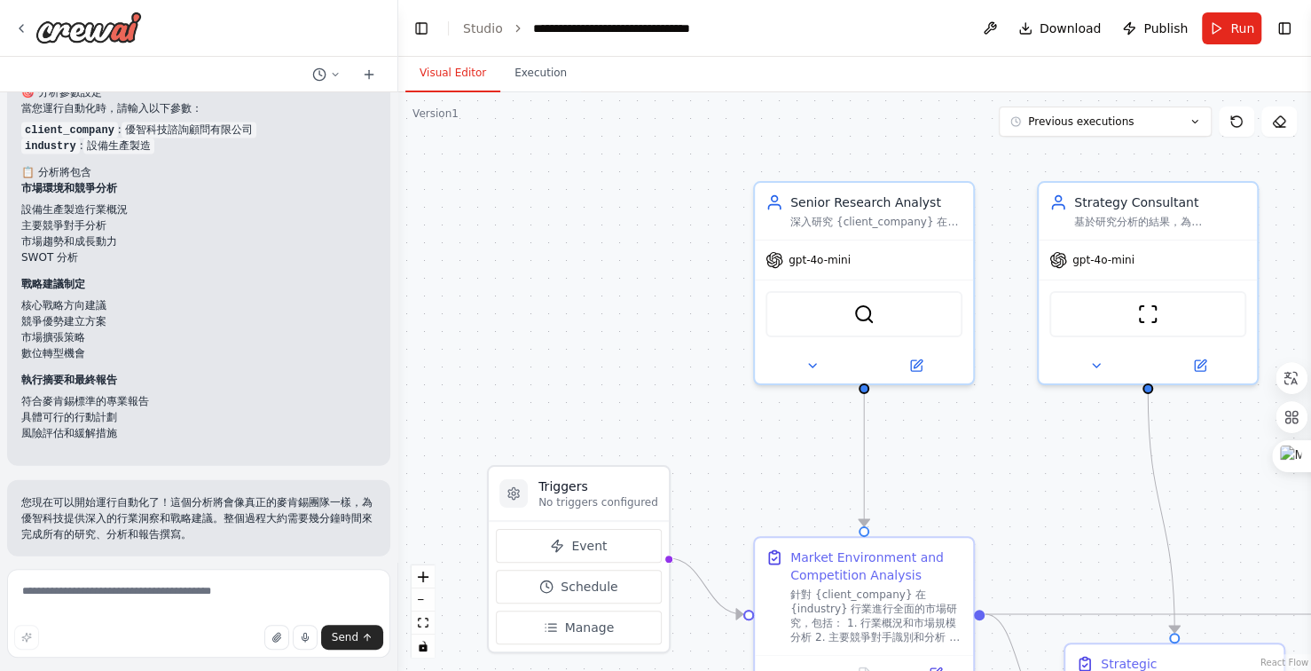
scroll to position [2557, 0]
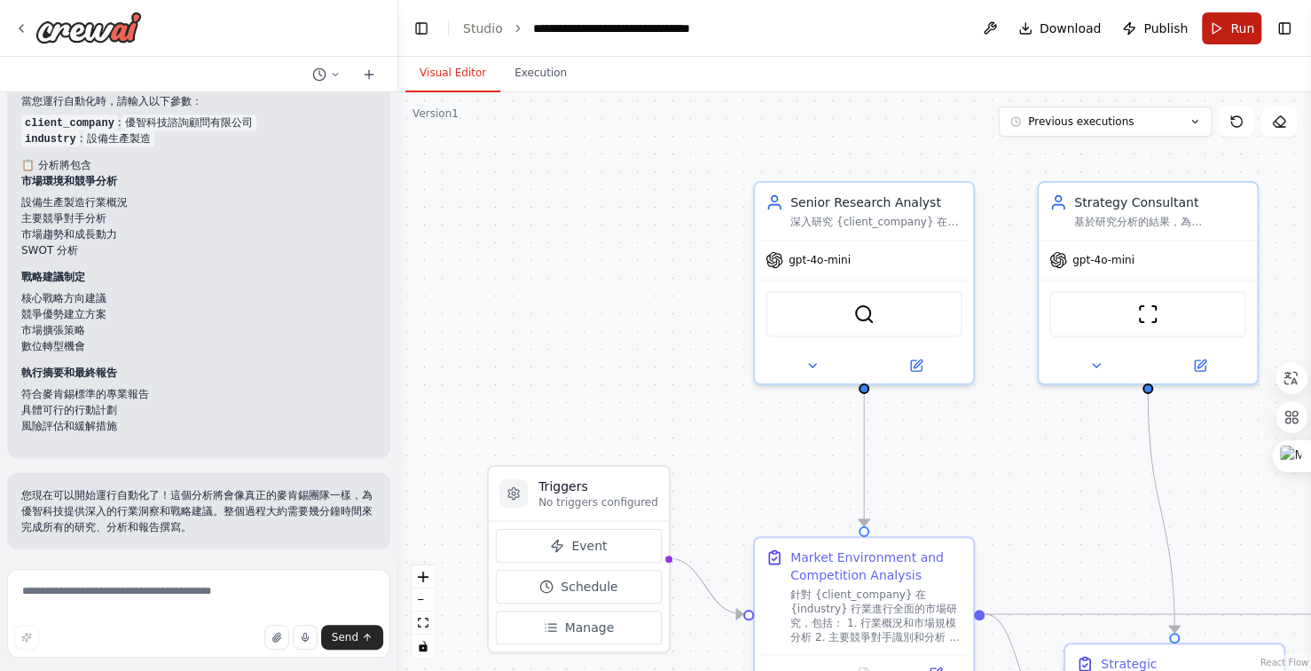
click at [1240, 22] on span "Run" at bounding box center [1242, 29] width 24 height 18
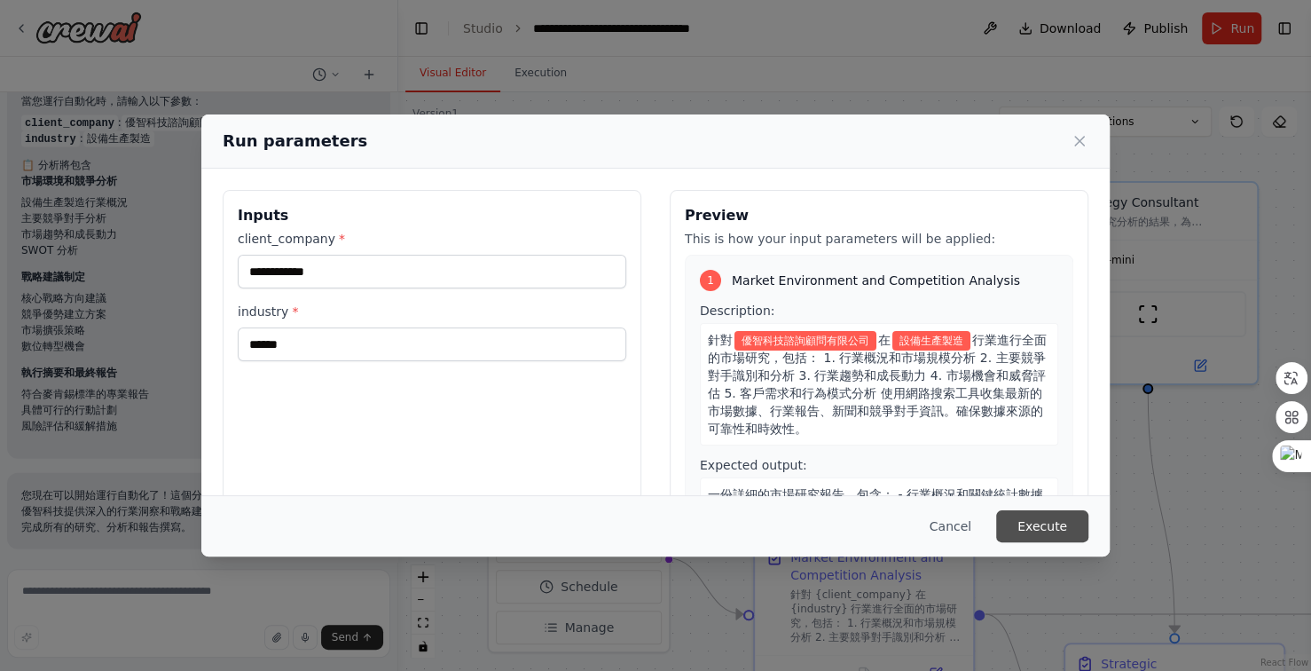
click at [1023, 522] on button "Execute" at bounding box center [1042, 526] width 92 height 32
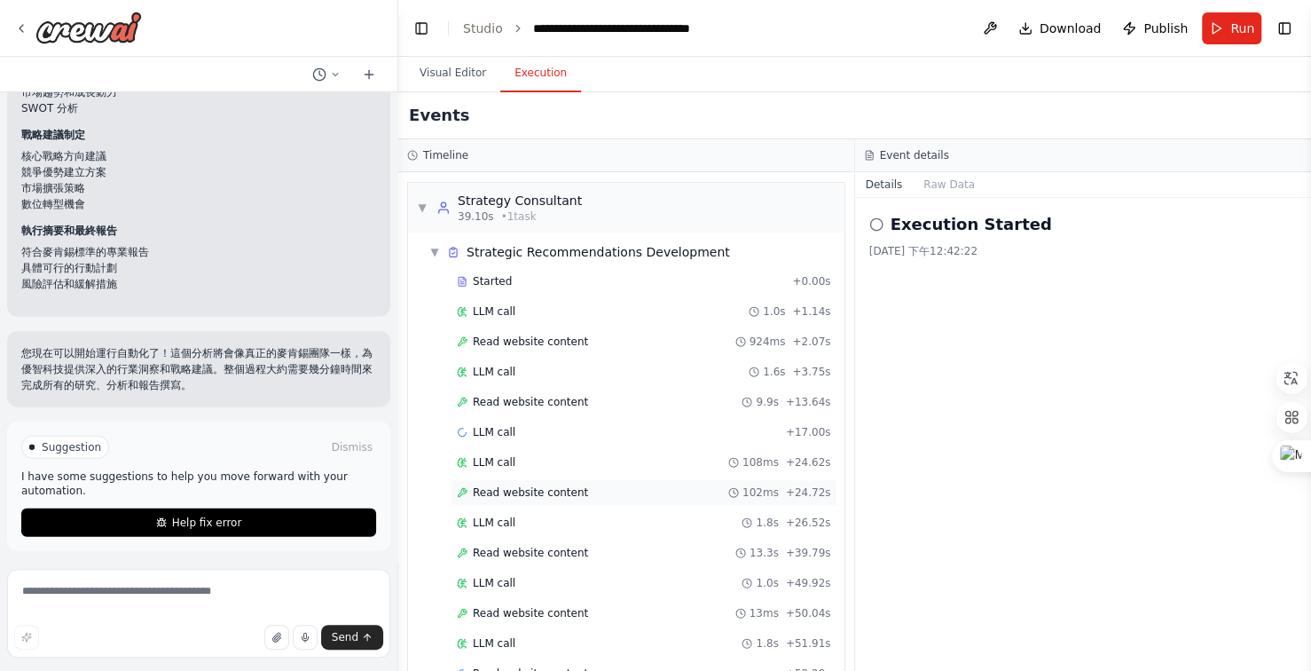
scroll to position [463, 0]
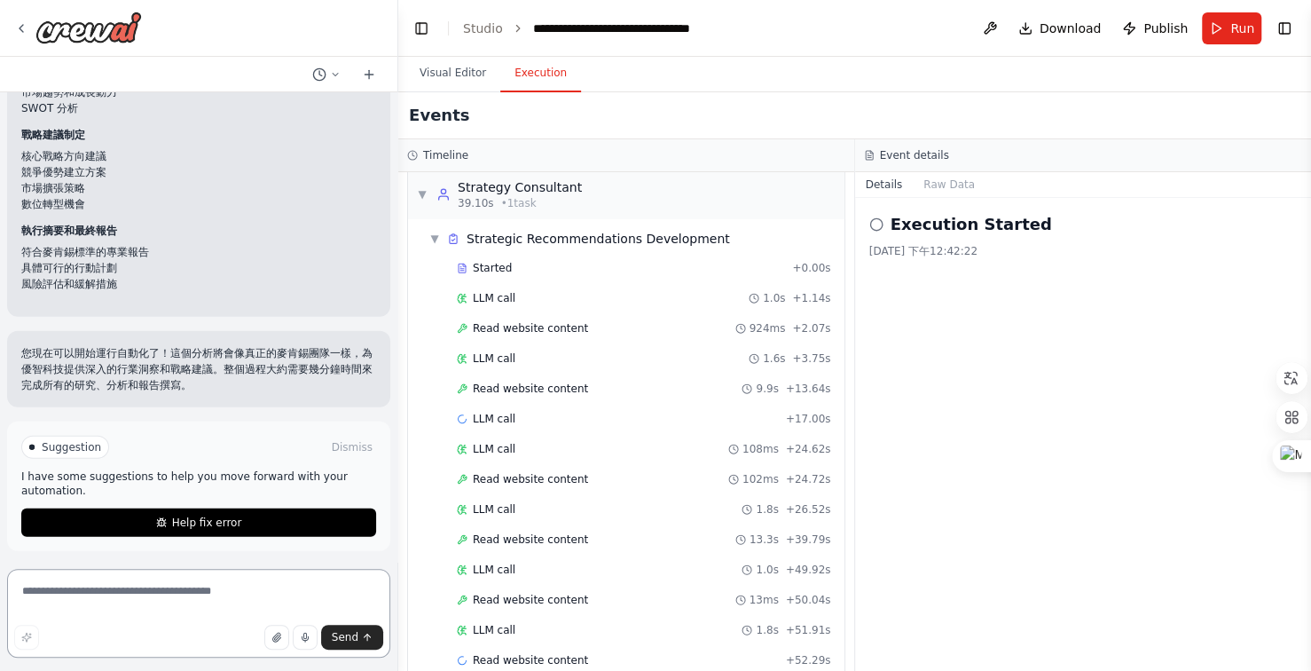
click at [208, 611] on textarea at bounding box center [198, 613] width 383 height 89
click at [340, 445] on button "Dismiss" at bounding box center [352, 447] width 48 height 18
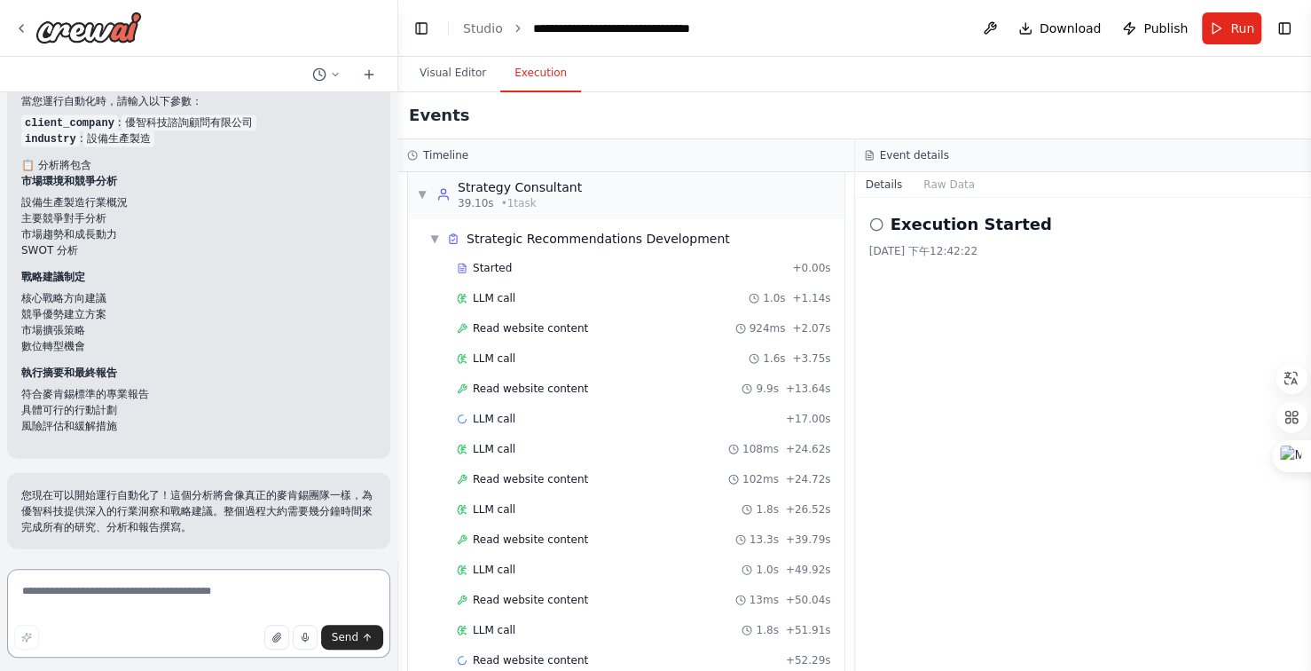
click at [271, 597] on textarea at bounding box center [198, 613] width 383 height 89
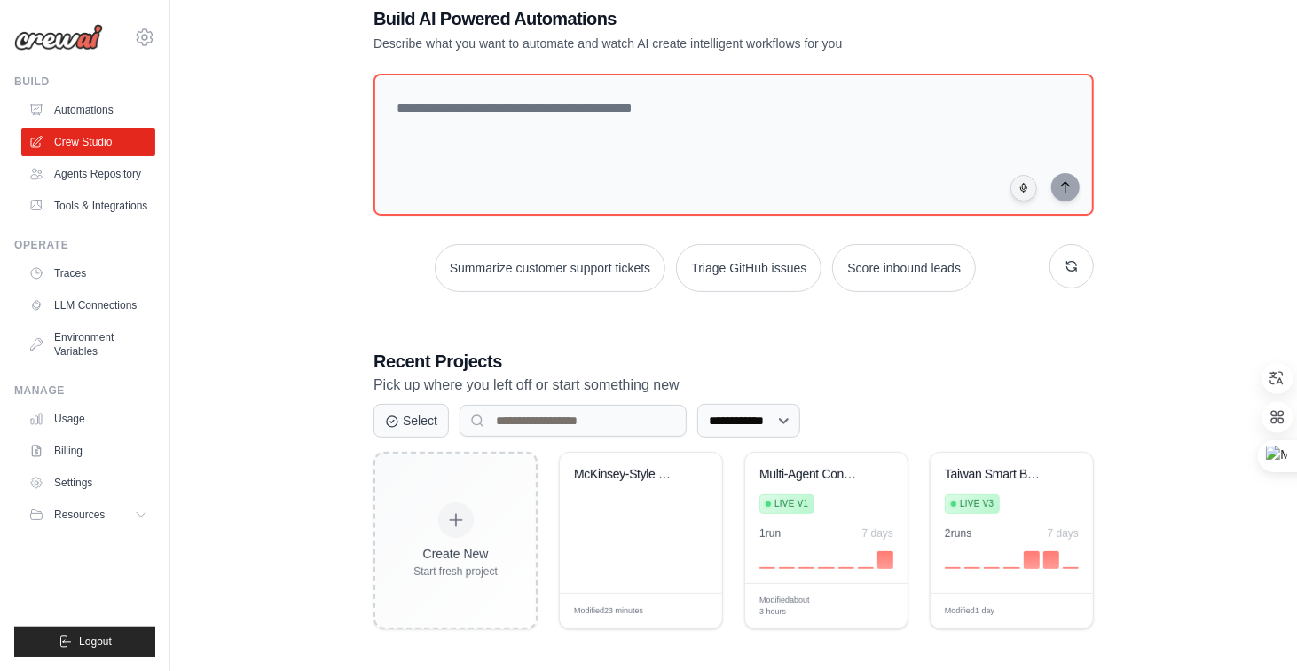
scroll to position [105, 0]
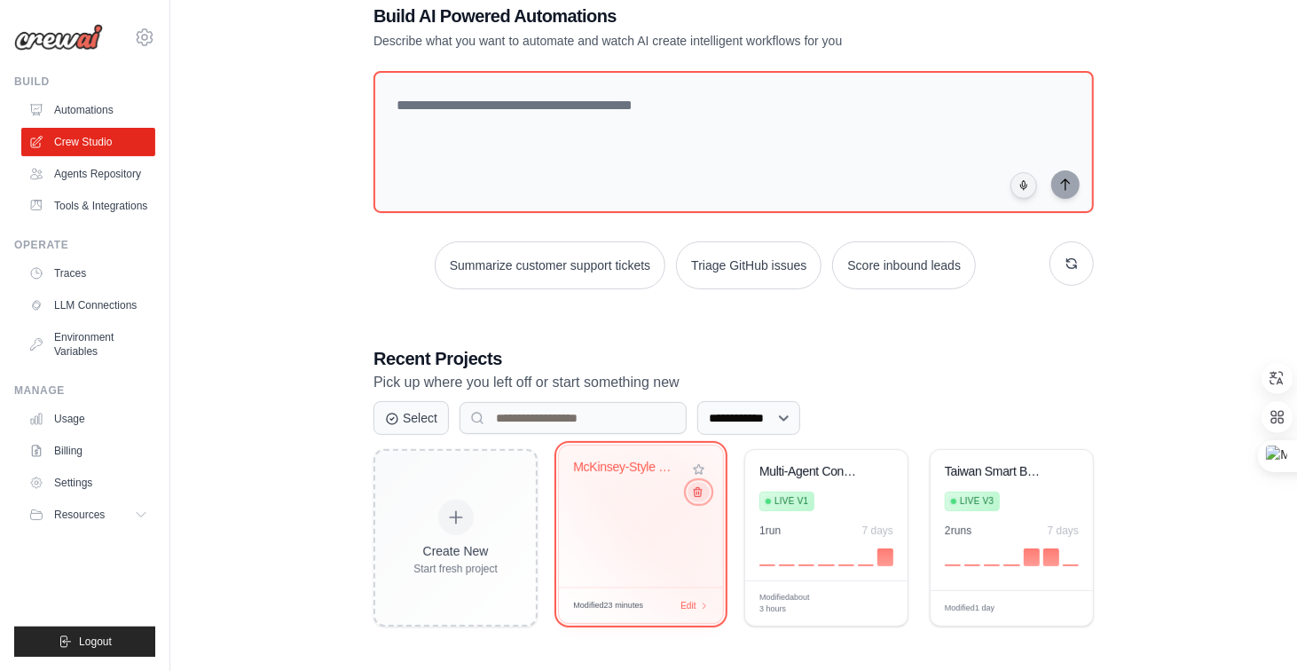
drag, startPoint x: 709, startPoint y: 524, endPoint x: 688, endPoint y: 494, distance: 36.4
click at [688, 494] on button at bounding box center [697, 492] width 21 height 20
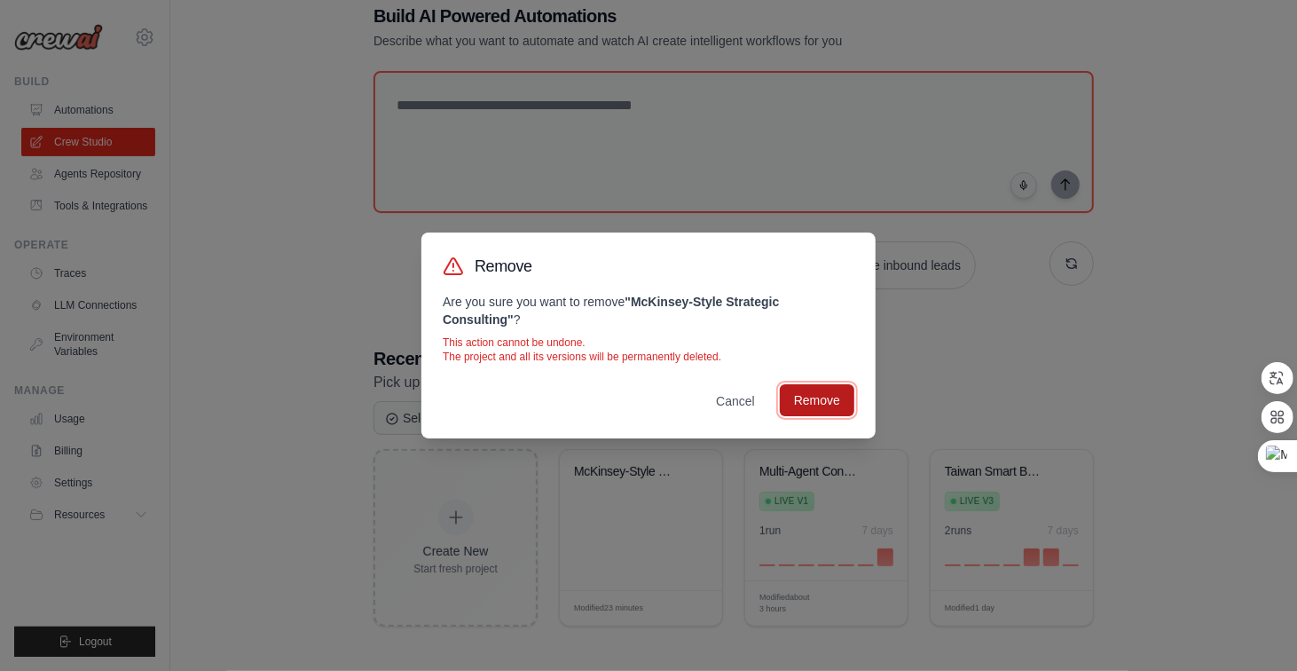
click at [794, 397] on button "Remove" at bounding box center [817, 400] width 75 height 32
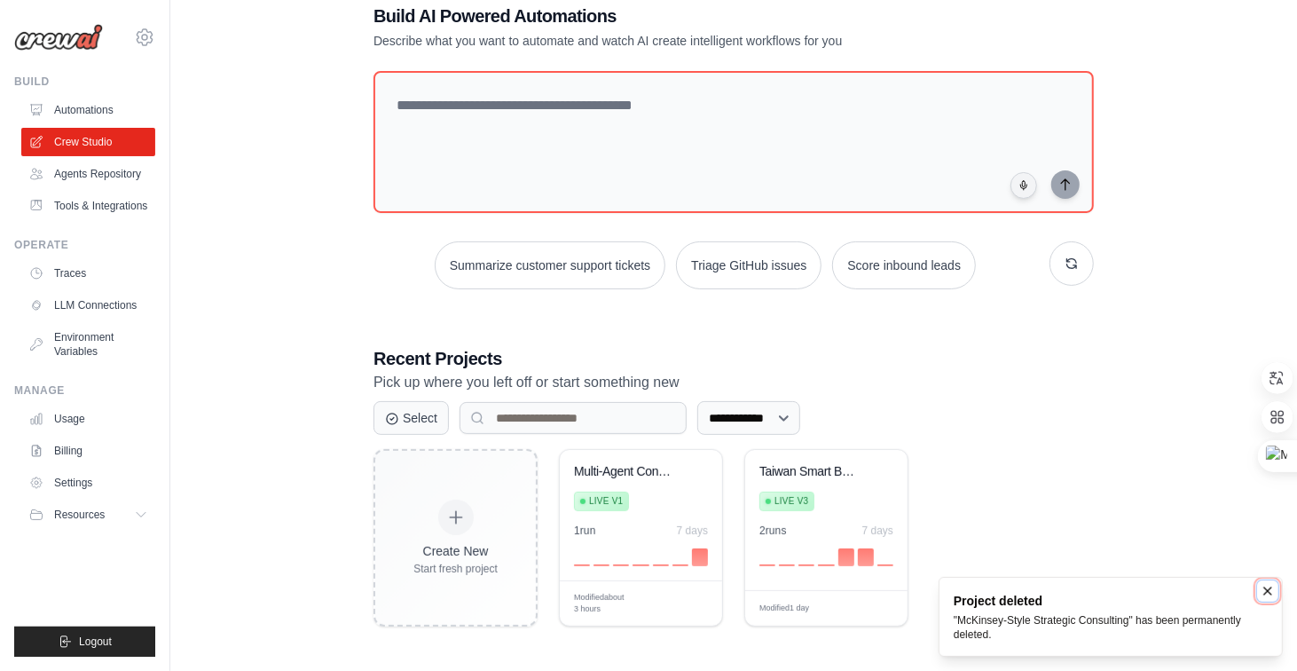
click at [1267, 596] on icon "Notifications (F8)" at bounding box center [1267, 591] width 14 height 14
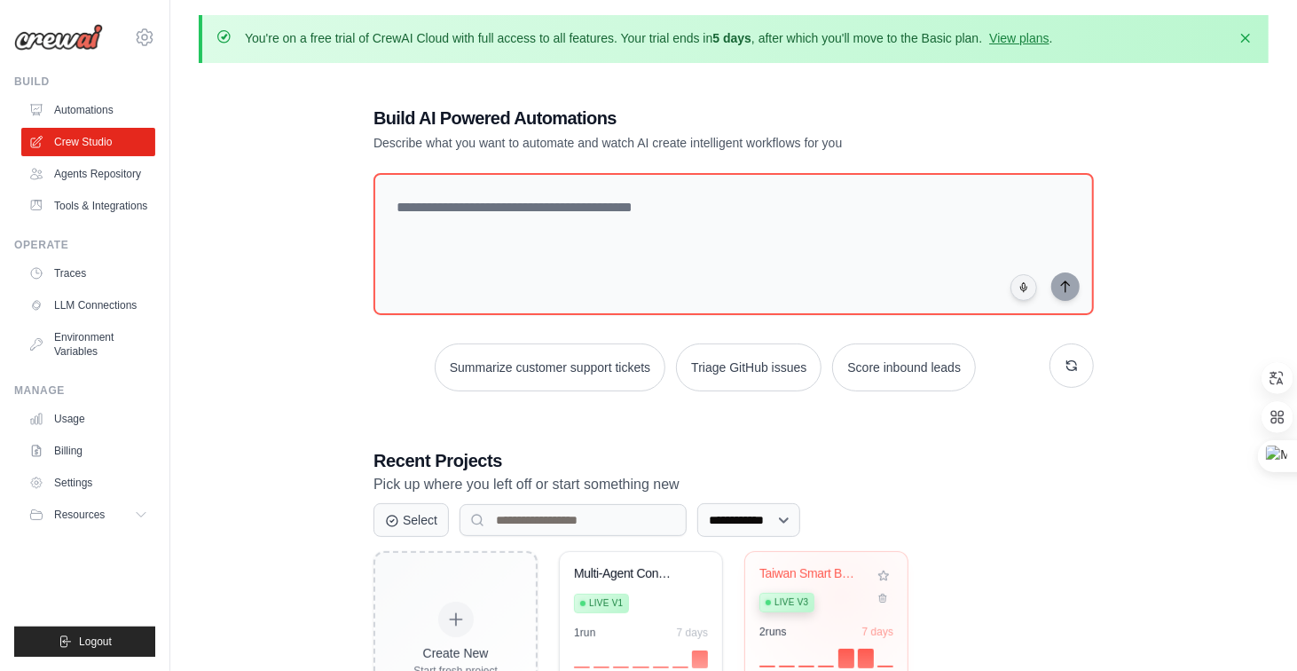
scroll to position [0, 0]
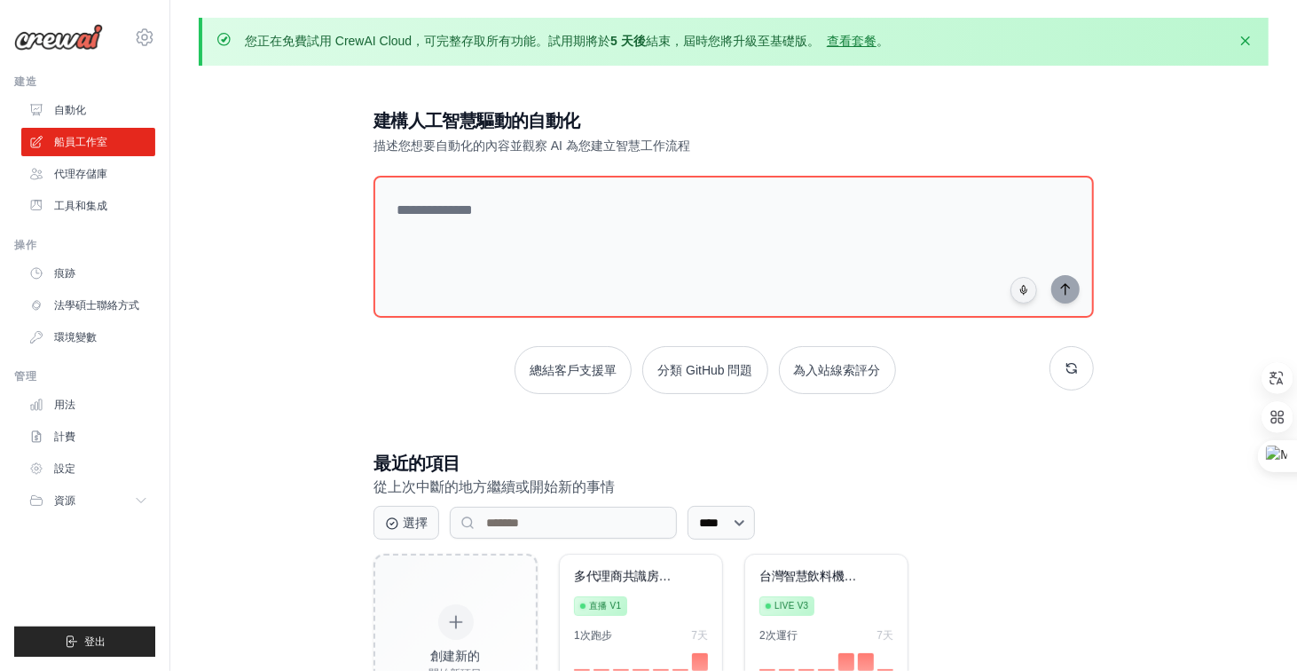
click at [1029, 99] on div "建構人工智慧驅動的自動化 描述您想要自動化的內容並觀察 AI 為您建立智慧工作流程 總結客戶支援單 分類 GitHub 問題 為入站線索評分 最近的項目 從上…" at bounding box center [733, 419] width 763 height 679
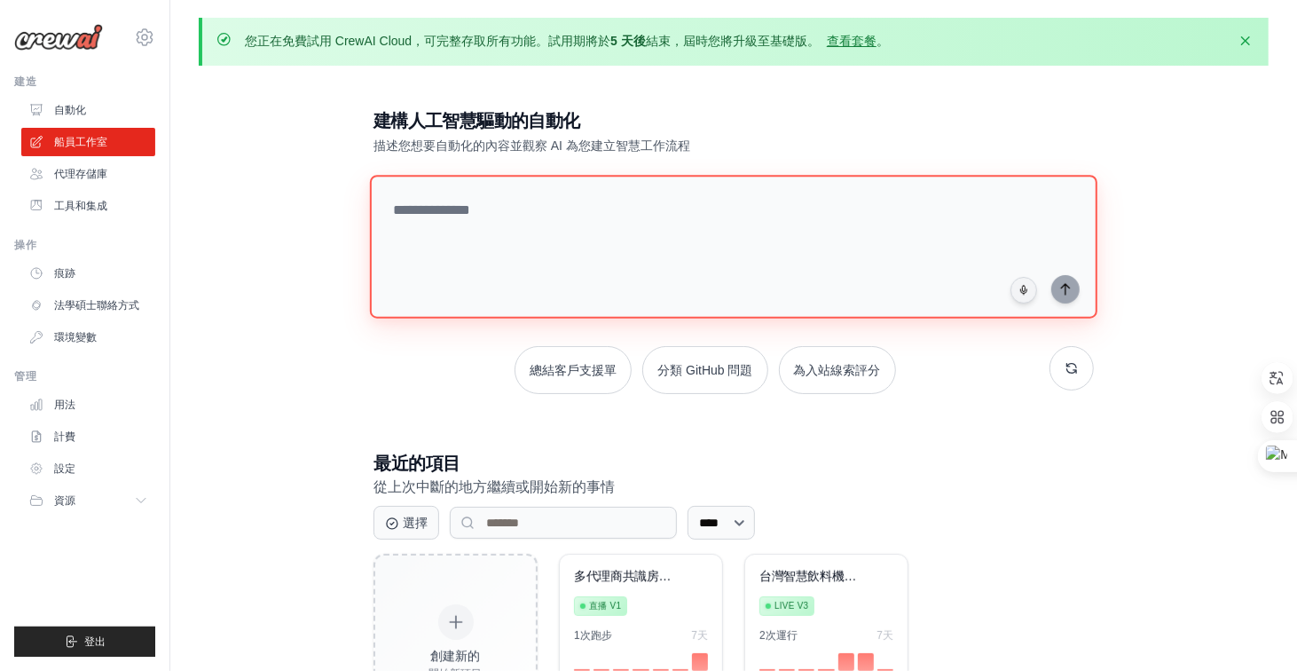
click at [419, 213] on textarea at bounding box center [733, 247] width 727 height 144
click at [505, 207] on textarea at bounding box center [733, 247] width 727 height 144
type textarea "*"
type textarea "**********"
